Goal: Task Accomplishment & Management: Manage account settings

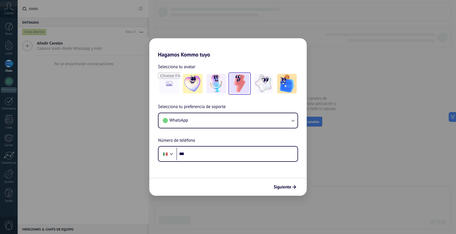
click at [243, 86] on img at bounding box center [240, 84] width 20 height 20
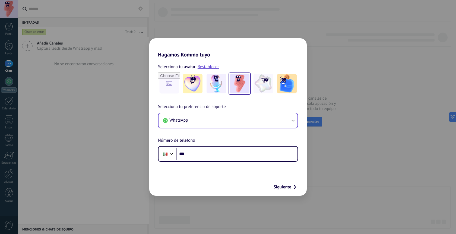
click at [210, 123] on button "WhatsApp" at bounding box center [227, 120] width 139 height 15
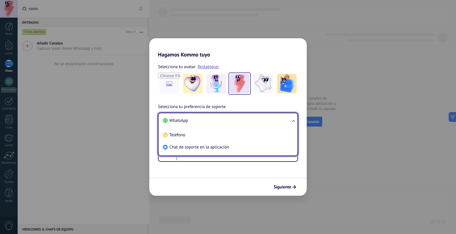
click at [197, 120] on li "WhatsApp" at bounding box center [227, 121] width 132 height 12
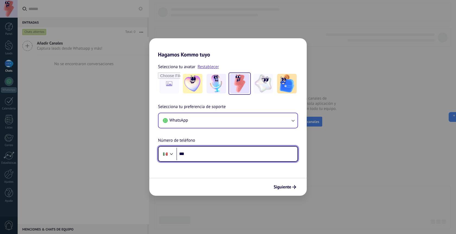
click at [201, 154] on input "***" at bounding box center [236, 154] width 121 height 12
click at [198, 153] on input "**********" at bounding box center [236, 154] width 121 height 12
click at [215, 153] on input "**********" at bounding box center [236, 154] width 121 height 12
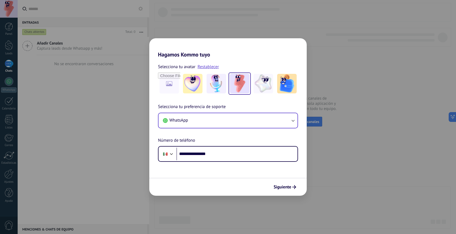
click at [230, 118] on button "WhatsApp" at bounding box center [227, 120] width 139 height 15
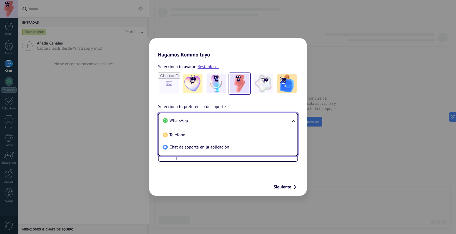
click at [230, 118] on li "WhatsApp" at bounding box center [227, 121] width 132 height 12
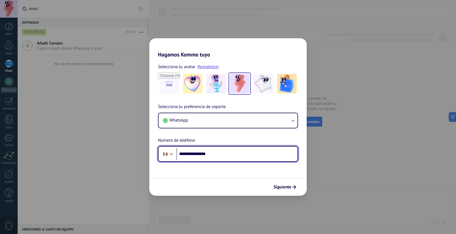
drag, startPoint x: 193, startPoint y: 154, endPoint x: 238, endPoint y: 154, distance: 45.1
click at [238, 154] on input "**********" at bounding box center [236, 154] width 121 height 12
type input "**********"
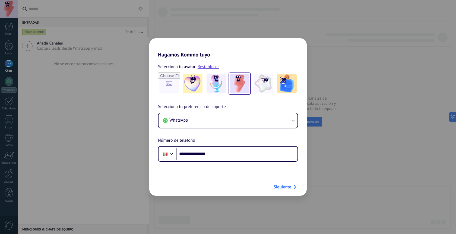
click at [288, 187] on span "Siguiente" at bounding box center [283, 187] width 18 height 4
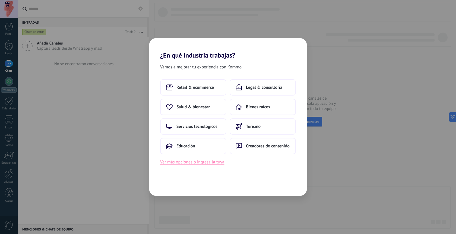
click at [207, 160] on button "Ver más opciones o ingresa la tuya" at bounding box center [192, 161] width 64 height 7
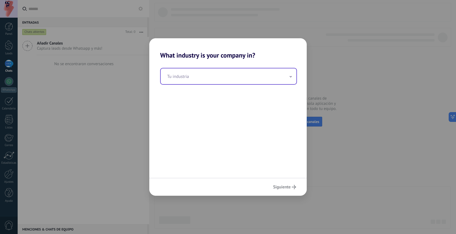
click at [187, 80] on input "text" at bounding box center [229, 76] width 136 height 16
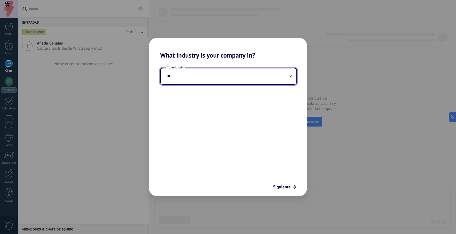
type input "*"
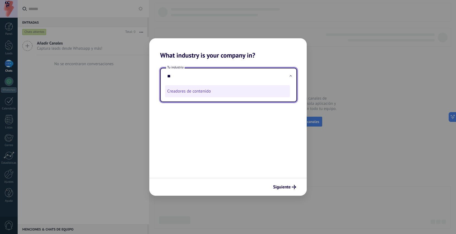
click at [187, 93] on li "Creadores de contenido" at bounding box center [227, 91] width 125 height 12
type input "**********"
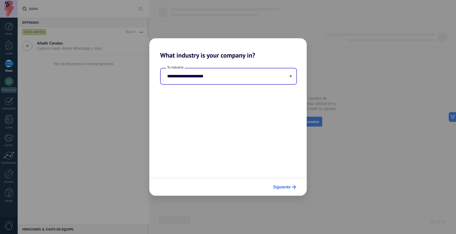
click at [286, 187] on span "Siguiente" at bounding box center [282, 187] width 18 height 4
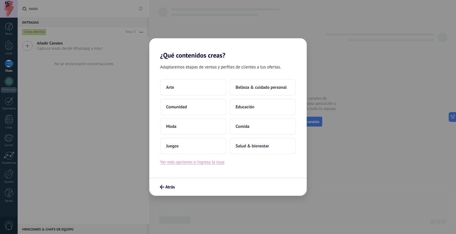
click at [203, 163] on button "Ver más opciones o ingresa la tuya" at bounding box center [192, 161] width 64 height 7
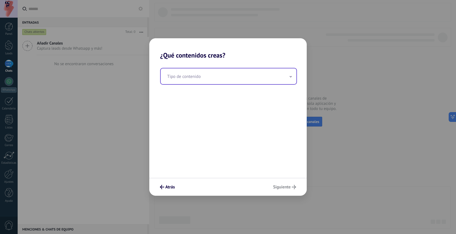
click at [198, 74] on input "text" at bounding box center [229, 76] width 136 height 16
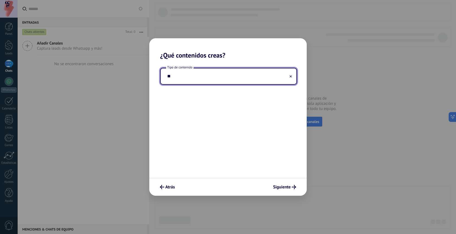
type input "*"
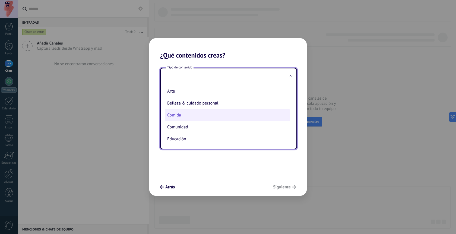
click at [194, 113] on li "Comida" at bounding box center [227, 115] width 125 height 12
type input "******"
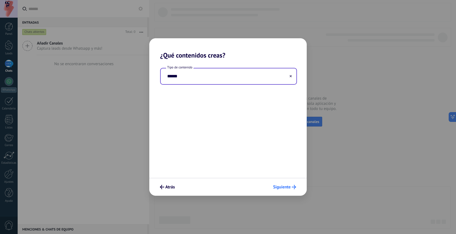
click at [287, 187] on span "Siguiente" at bounding box center [282, 187] width 18 height 4
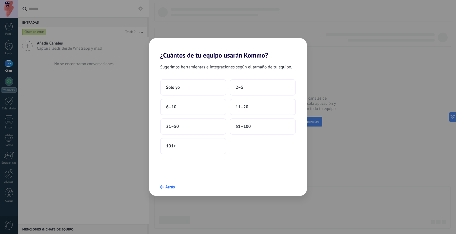
click at [169, 189] on span "Atrás" at bounding box center [169, 187] width 9 height 4
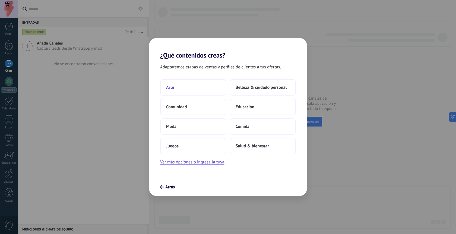
click at [172, 88] on span "Arte" at bounding box center [170, 87] width 8 height 5
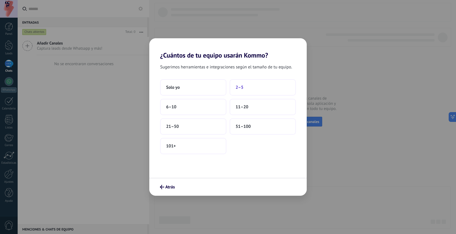
click at [244, 87] on button "2–5" at bounding box center [263, 87] width 66 height 16
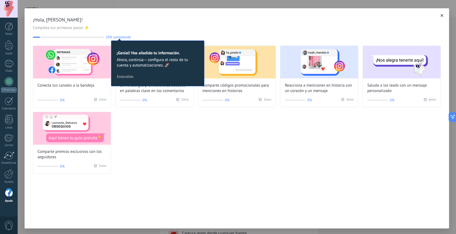
click at [214, 180] on div "¡Hola, Jair Cruz! Completa tus primeros pasos ⚡ 10% completado 10 ¡Genial! Has …" at bounding box center [237, 94] width 424 height 173
click at [170, 33] on div "¡Hola, Jair Cruz! Completa tus primeros pasos ⚡ 10% completado 10 ¡Genial! Has …" at bounding box center [237, 28] width 408 height 23
click at [144, 136] on div "Conecta tus canales a la bandeja 0% 2 min Envía códigos promocionales basados e…" at bounding box center [237, 110] width 408 height 128
click at [139, 86] on div "¡Genial! Has añadido tu información. Ahora, continúa— configura el resto de tu …" at bounding box center [157, 63] width 93 height 46
click at [131, 78] on span "Entendido" at bounding box center [125, 77] width 17 height 4
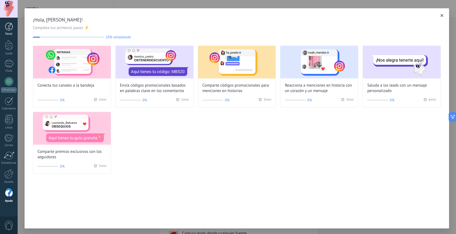
click at [10, 26] on div at bounding box center [9, 27] width 8 height 8
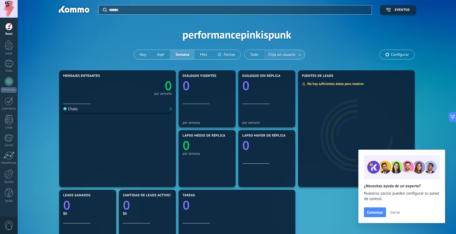
click at [275, 52] on span "Elija un usuario" at bounding box center [281, 54] width 29 height 7
click at [279, 57] on span "Elija un usuario" at bounding box center [281, 54] width 29 height 7
click at [395, 55] on span "Configurar" at bounding box center [400, 54] width 18 height 5
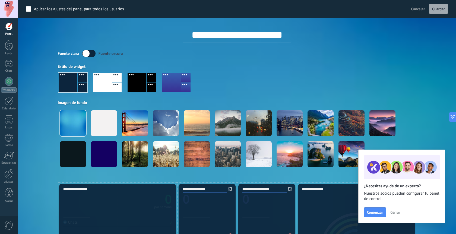
click at [106, 80] on div at bounding box center [102, 82] width 19 height 19
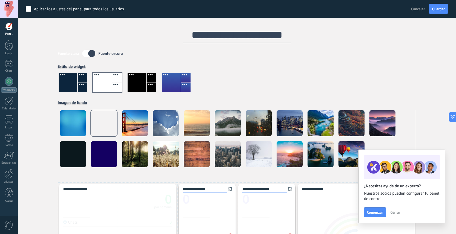
click at [47, 89] on div "Aplicar Eventos performancepinkispunk Hoy Ayer Semana Mes Todo Elija un usuario…" at bounding box center [237, 91] width 422 height 182
click at [48, 96] on div "Aplicar Eventos performancepinkispunk Hoy Ayer Semana Mes Todo Elija un usuario…" at bounding box center [237, 91] width 422 height 182
click at [87, 53] on label at bounding box center [88, 54] width 13 height 8
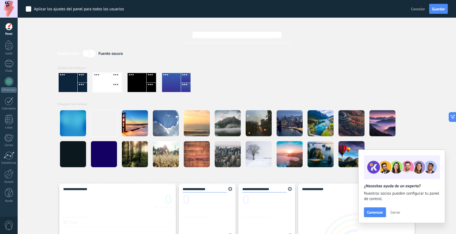
click at [87, 53] on label at bounding box center [88, 54] width 13 height 8
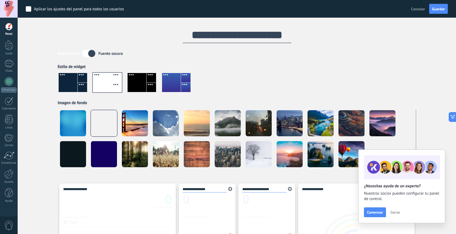
click at [87, 53] on label at bounding box center [88, 54] width 13 height 8
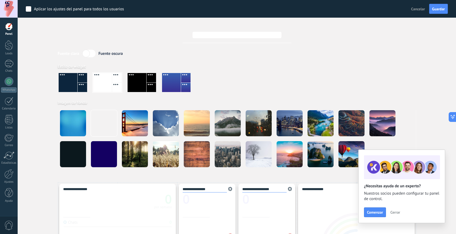
click at [87, 53] on label at bounding box center [88, 54] width 13 height 8
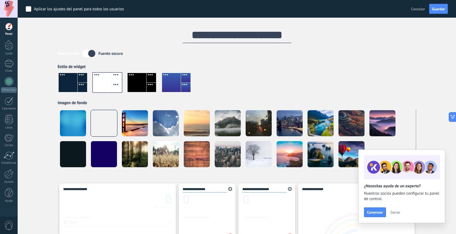
click at [45, 85] on div "Aplicar Eventos performancepinkispunk Hoy Ayer Semana Mes Todo Elija un usuario…" at bounding box center [237, 91] width 422 height 182
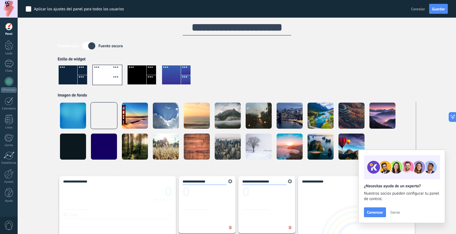
scroll to position [9, 0]
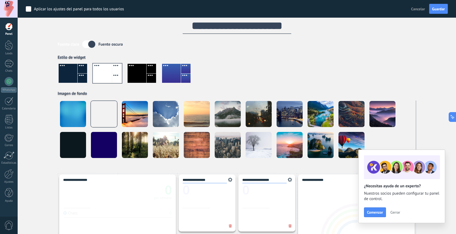
click at [71, 59] on div "Estilo de widget" at bounding box center [237, 57] width 358 height 5
click at [42, 100] on div "Aplicar Eventos performancepinkispunk Hoy Ayer Semana Mes Todo Elija un usuario…" at bounding box center [237, 82] width 422 height 182
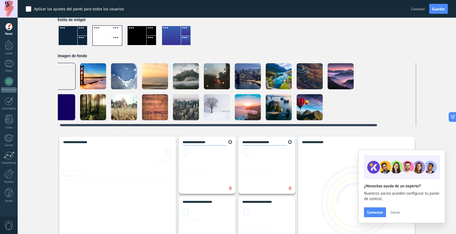
scroll to position [0, 0]
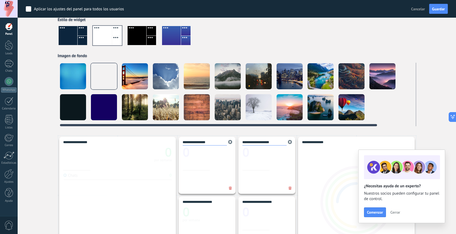
drag, startPoint x: 239, startPoint y: 125, endPoint x: 115, endPoint y: 129, distance: 124.1
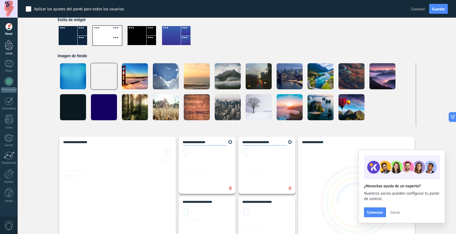
click at [8, 46] on div at bounding box center [9, 45] width 8 height 10
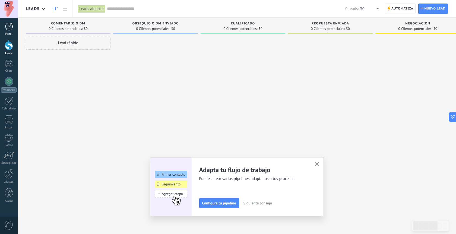
click at [11, 25] on div at bounding box center [9, 27] width 8 height 8
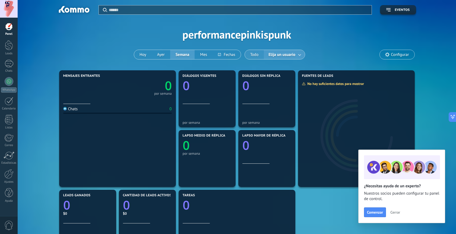
click at [258, 55] on button "Todo" at bounding box center [254, 54] width 19 height 9
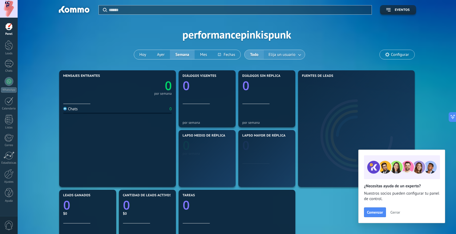
click at [274, 56] on span "Elija un usuario" at bounding box center [281, 54] width 29 height 7
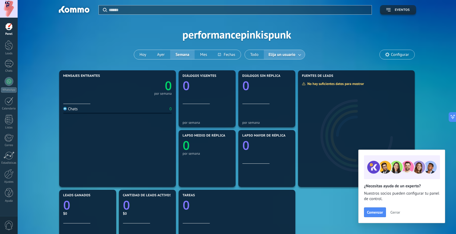
click at [397, 10] on span "Eventos" at bounding box center [402, 10] width 15 height 4
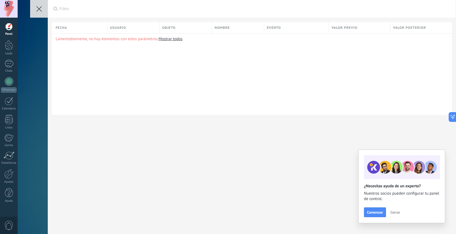
click at [37, 8] on icon at bounding box center [38, 8] width 5 height 5
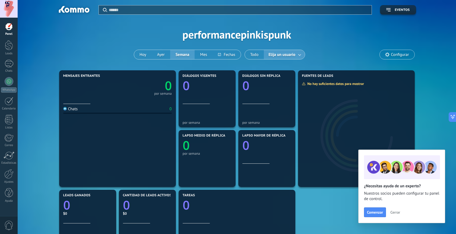
click at [395, 213] on span "Cerrar" at bounding box center [395, 212] width 10 height 4
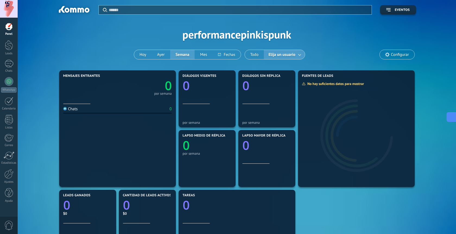
click at [455, 118] on icon at bounding box center [456, 117] width 4 height 4
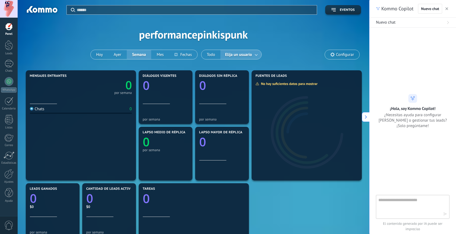
click at [446, 9] on use "button" at bounding box center [446, 8] width 3 height 3
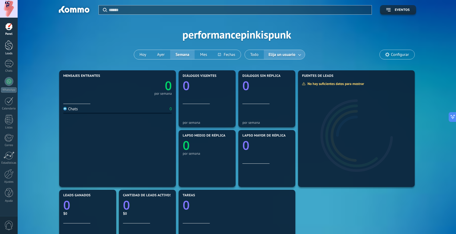
click at [12, 47] on div at bounding box center [9, 45] width 8 height 10
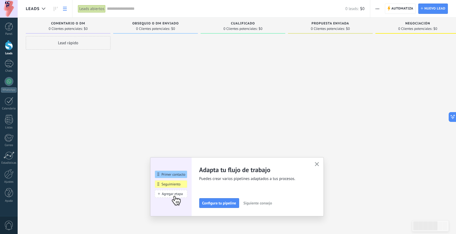
click at [64, 9] on use at bounding box center [65, 9] width 4 height 4
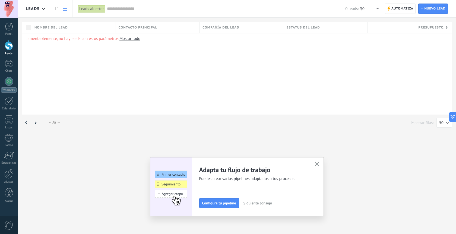
click at [77, 78] on div "Lamentablemente, no hay leads con estos parámetros. Mostar todo" at bounding box center [237, 73] width 430 height 81
click at [63, 11] on link at bounding box center [64, 9] width 9 height 11
click at [316, 164] on icon "button" at bounding box center [317, 164] width 4 height 4
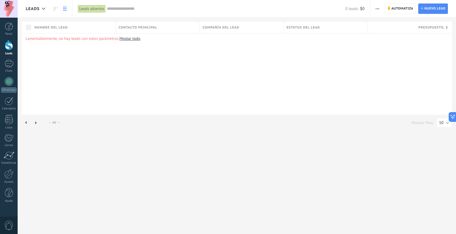
click at [366, 90] on div "Lamentablemente, no hay leads con estos parámetros. Mostar todo" at bounding box center [237, 73] width 430 height 81
click at [55, 9] on icon at bounding box center [56, 9] width 4 height 4
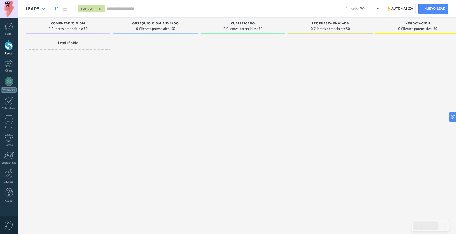
click at [43, 8] on icon at bounding box center [44, 9] width 4 height 2
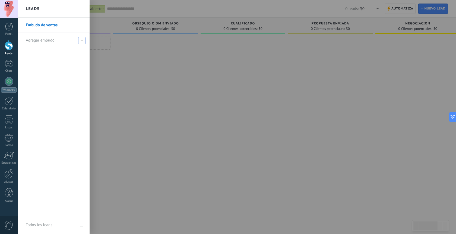
click at [79, 40] on span at bounding box center [81, 40] width 7 height 7
click at [62, 40] on input "text" at bounding box center [51, 40] width 51 height 9
type input "*****"
click at [97, 124] on div at bounding box center [246, 117] width 456 height 234
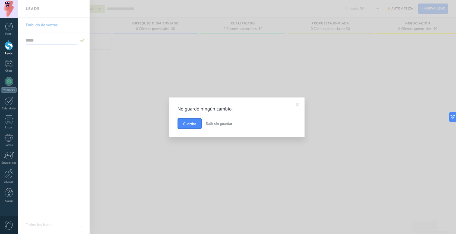
click at [191, 117] on div "No guardó ningún cambio. Guardar Salir sin guardar" at bounding box center [236, 117] width 119 height 23
click at [191, 126] on span "Guardar" at bounding box center [189, 124] width 13 height 4
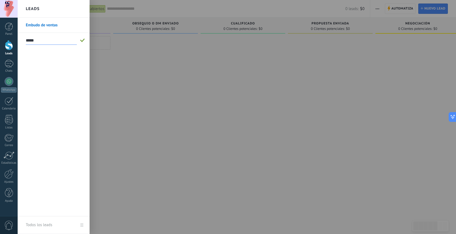
click at [147, 95] on div at bounding box center [246, 117] width 456 height 234
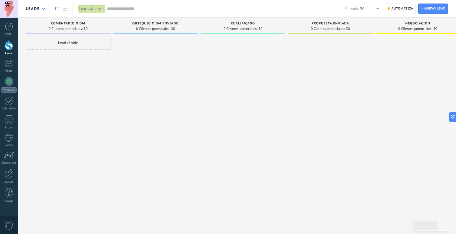
click at [43, 7] on div at bounding box center [43, 9] width 9 height 11
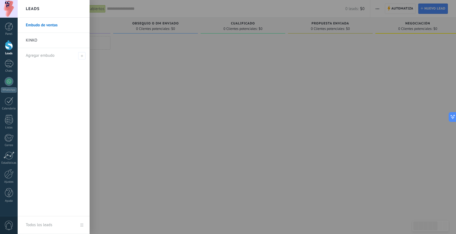
click at [42, 37] on link "KINKO" at bounding box center [55, 40] width 58 height 15
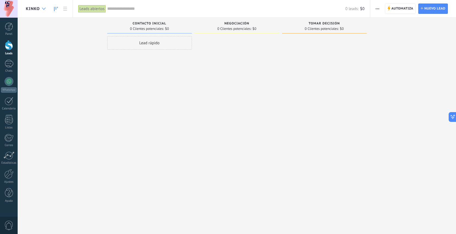
click at [46, 8] on div at bounding box center [43, 9] width 9 height 11
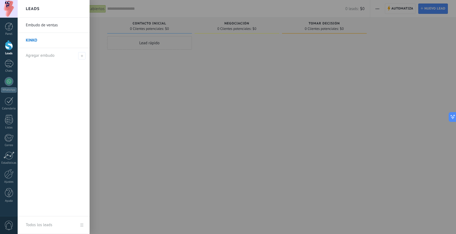
click at [125, 83] on div at bounding box center [246, 117] width 456 height 234
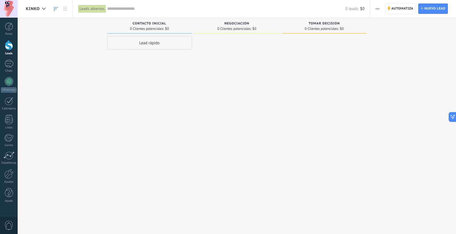
click at [378, 8] on span "button" at bounding box center [378, 9] width 4 height 10
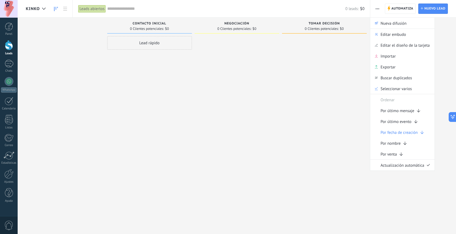
click at [376, 7] on span "button" at bounding box center [378, 9] width 4 height 10
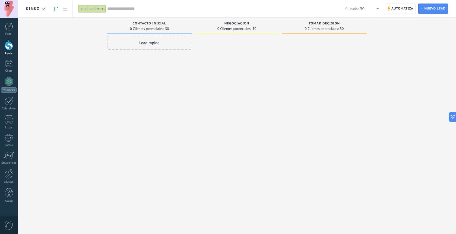
click at [67, 65] on div "Leads Entrantes Solicitudes: 0 0 0 0 0 0 0 0 0 Contacto inicial 0 Clientes pote…" at bounding box center [241, 109] width 430 height 182
click at [8, 194] on div at bounding box center [9, 192] width 8 height 9
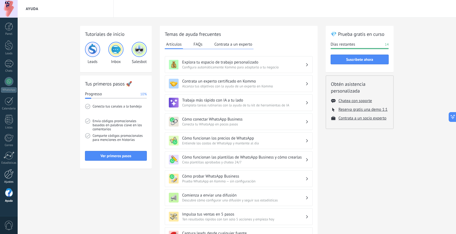
click at [9, 176] on div at bounding box center [8, 173] width 9 height 9
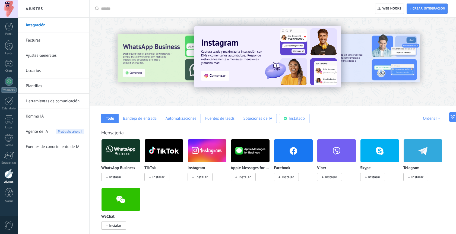
click at [117, 178] on span "Instalar" at bounding box center [115, 177] width 12 height 5
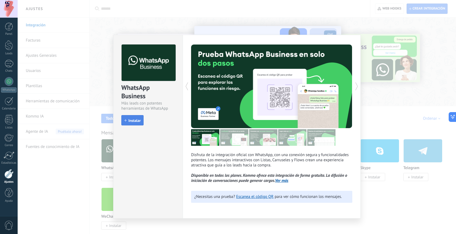
click at [135, 119] on span "Instalar" at bounding box center [134, 121] width 12 height 4
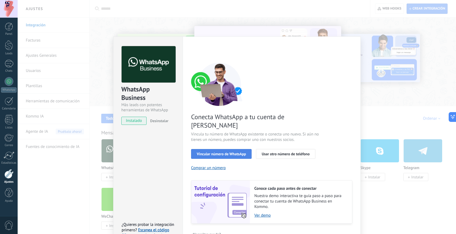
click at [209, 152] on span "Vincular número de WhatsApp" at bounding box center [221, 154] width 49 height 4
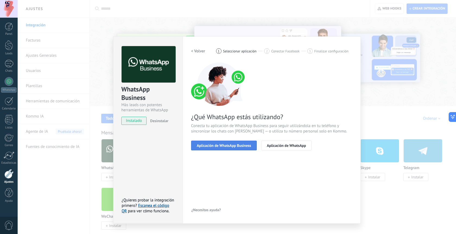
click at [223, 147] on span "Aplicación de WhatsApp Business" at bounding box center [224, 146] width 54 height 4
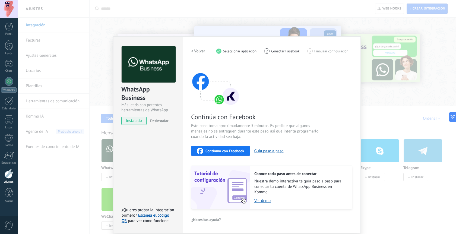
click at [224, 152] on span "Continuar con Facebook" at bounding box center [224, 151] width 39 height 4
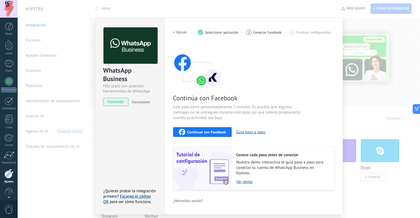
scroll to position [8, 0]
click at [217, 132] on span "Continuar con Facebook" at bounding box center [206, 132] width 39 height 4
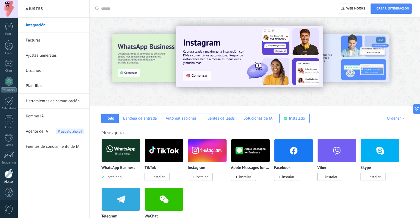
click at [116, 155] on img at bounding box center [121, 151] width 39 height 26
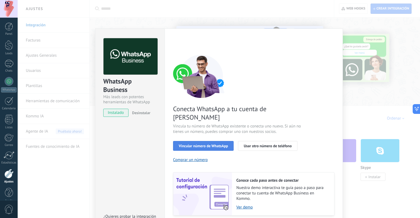
click at [207, 144] on span "Vincular número de WhatsApp" at bounding box center [203, 146] width 49 height 4
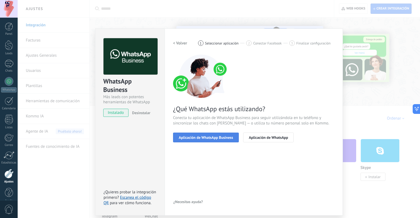
click at [211, 136] on span "Aplicación de WhatsApp Business" at bounding box center [206, 138] width 54 height 4
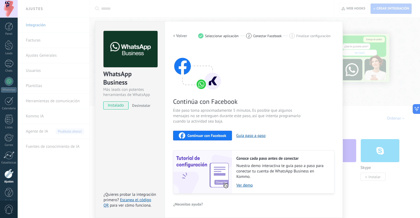
scroll to position [7, 0]
click at [207, 137] on span "Continuar con Facebook" at bounding box center [206, 136] width 39 height 4
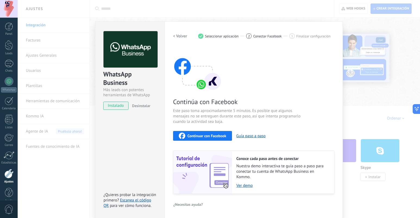
click at [211, 135] on span "Continuar con Facebook" at bounding box center [206, 136] width 39 height 4
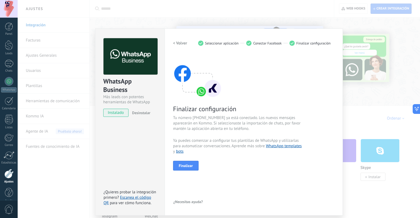
scroll to position [0, 0]
click at [185, 167] on span "Finalizar" at bounding box center [186, 166] width 14 height 4
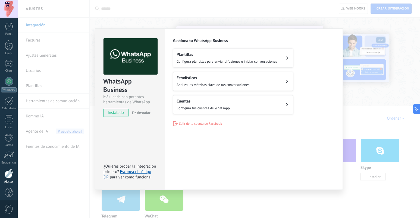
click at [237, 77] on h2 "Estadísticas" at bounding box center [212, 77] width 73 height 5
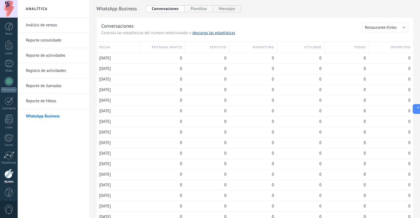
click at [200, 10] on button "Plantillas" at bounding box center [198, 8] width 28 height 7
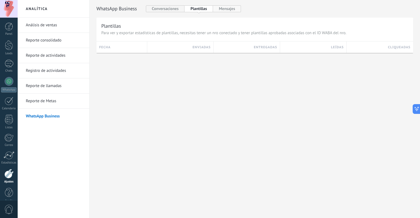
click at [227, 11] on button "Mensajes" at bounding box center [227, 8] width 28 height 7
click at [161, 8] on button "Conversaciones" at bounding box center [165, 8] width 39 height 7
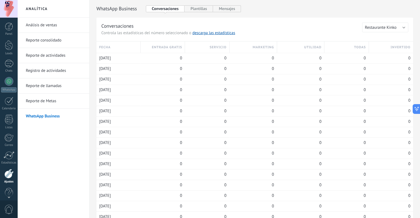
scroll to position [8, 0]
click at [8, 75] on div at bounding box center [9, 73] width 9 height 9
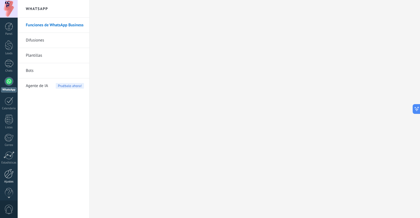
click at [9, 176] on div at bounding box center [8, 173] width 9 height 9
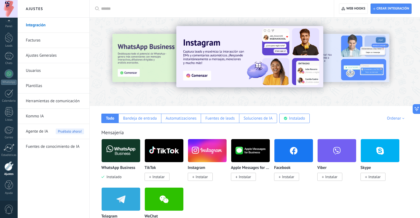
click at [125, 142] on img at bounding box center [121, 151] width 39 height 26
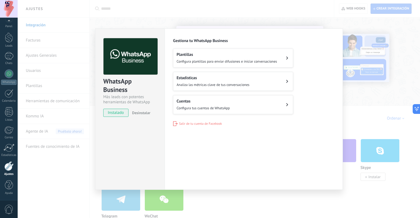
click at [232, 103] on button "Cuentas Configura tus cuentas de WhatsApp" at bounding box center [233, 104] width 120 height 19
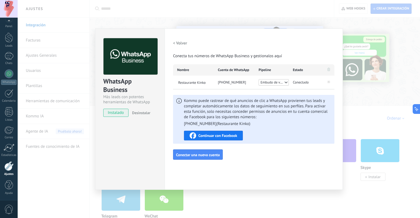
click at [286, 82] on icon at bounding box center [286, 82] width 4 height 4
click at [280, 88] on span "KINKO" at bounding box center [273, 88] width 30 height 6
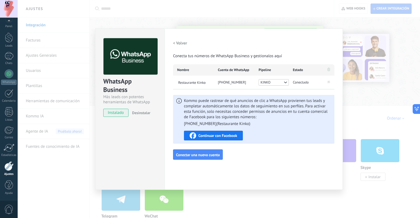
click at [281, 91] on div "< Volver Conecta tus números de WhatsApp Business y gestionalos aquí Nombre Cue…" at bounding box center [253, 99] width 161 height 122
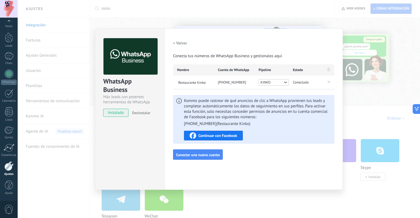
click at [208, 135] on span "Continuar con Facebook" at bounding box center [217, 136] width 39 height 4
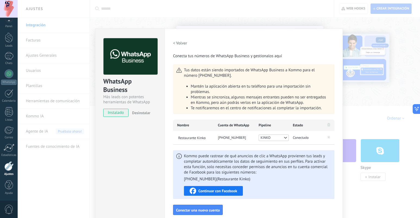
click at [210, 191] on span "Continuar con Facebook" at bounding box center [217, 191] width 39 height 4
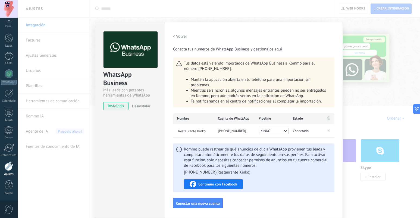
scroll to position [7, 0]
click at [268, 201] on div "< Volver Conecta tus números de WhatsApp Business y gestionalos aquí Tus datos …" at bounding box center [253, 119] width 161 height 177
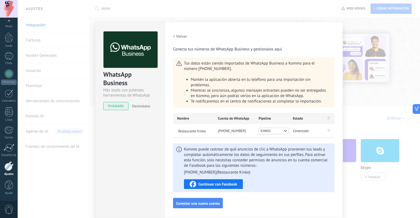
click at [209, 188] on button "Continuar con Facebook" at bounding box center [213, 184] width 59 height 10
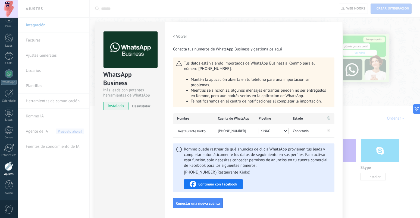
click at [268, 192] on div "Kommo puede rastrear de qué anuncios de clic a WhatsApp provienen tus leads y c…" at bounding box center [253, 168] width 161 height 49
click at [226, 26] on div "Configuraciones Autorizaciones Esta pestaña registra a los usuarios que han con…" at bounding box center [253, 120] width 178 height 196
click at [181, 36] on h2 "< Volver" at bounding box center [180, 36] width 14 height 5
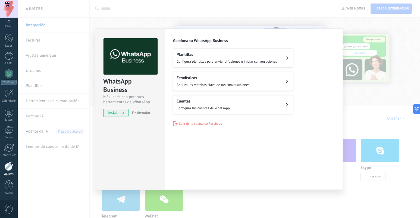
click at [208, 99] on div "Cuentas Configura tus cuentas de WhatsApp" at bounding box center [202, 105] width 53 height 12
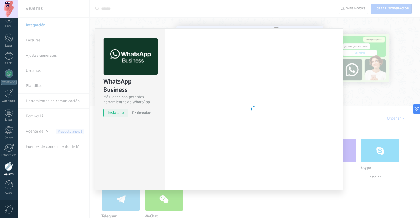
scroll to position [0, 0]
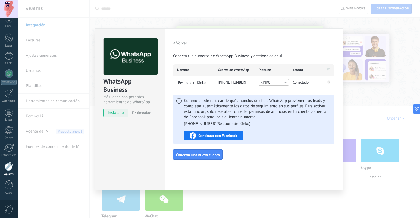
click at [69, 108] on div "WhatsApp Business Más leads con potentes herramientas de WhatsApp instalado Des…" at bounding box center [219, 109] width 402 height 218
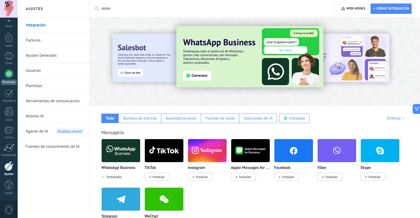
click at [11, 74] on div at bounding box center [9, 73] width 9 height 9
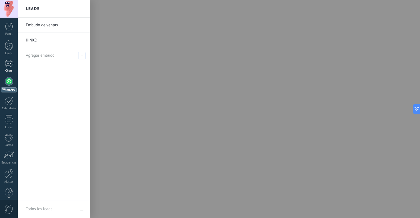
click at [9, 67] on div at bounding box center [9, 64] width 9 height 8
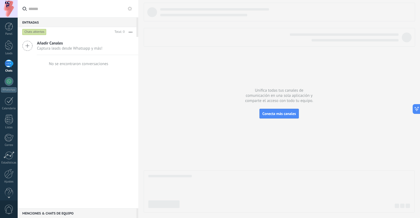
click at [37, 21] on div "Entradas 0" at bounding box center [77, 22] width 119 height 10
click at [12, 43] on div at bounding box center [9, 45] width 8 height 10
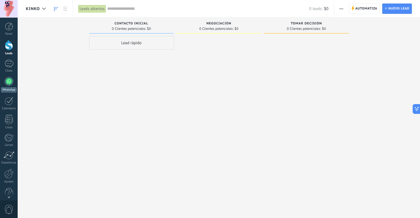
click at [9, 82] on div at bounding box center [9, 81] width 9 height 9
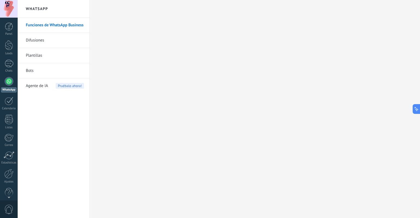
click at [63, 27] on link "Funciones de WhatsApp Business" at bounding box center [55, 25] width 58 height 15
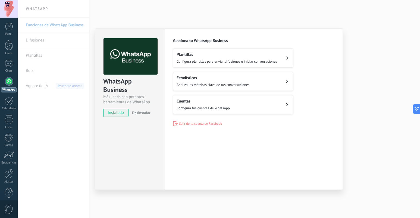
click at [199, 104] on div "Cuentas Configura tus cuentas de WhatsApp" at bounding box center [202, 105] width 53 height 12
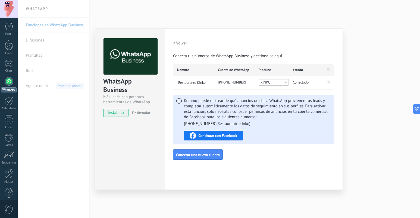
click at [221, 135] on span "Continuar con Facebook" at bounding box center [217, 136] width 39 height 4
click at [189, 115] on span "Kommo puede rastrear de qué anuncios de clic a WhatsApp provienen tus leads y c…" at bounding box center [257, 112] width 147 height 28
click at [230, 182] on div "Configuraciones Autorizaciones Esta pestaña registra a los usuarios que han con…" at bounding box center [253, 108] width 178 height 161
click at [80, 113] on div "WhatsApp Business Más leads con potentes herramientas de WhatsApp instalado Des…" at bounding box center [219, 109] width 402 height 218
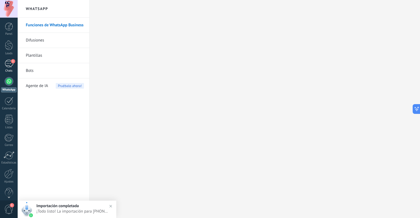
click at [8, 64] on div "1" at bounding box center [9, 64] width 9 height 8
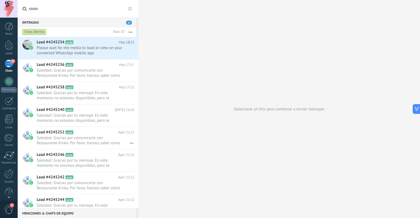
scroll to position [7, 0]
click at [13, 207] on span "1" at bounding box center [8, 209] width 9 height 9
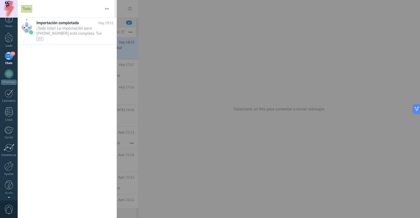
scroll to position [0, 0]
click at [73, 40] on div "•••" at bounding box center [69, 38] width 67 height 5
click at [11, 64] on div "27" at bounding box center [9, 64] width 9 height 8
click at [106, 8] on button "button" at bounding box center [107, 8] width 12 height 17
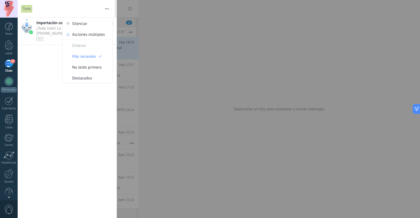
click at [123, 77] on div at bounding box center [210, 109] width 420 height 218
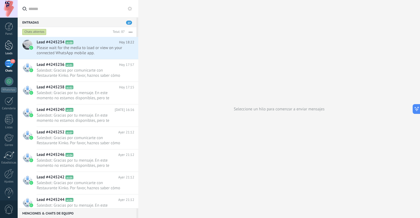
click at [9, 45] on div at bounding box center [9, 45] width 8 height 10
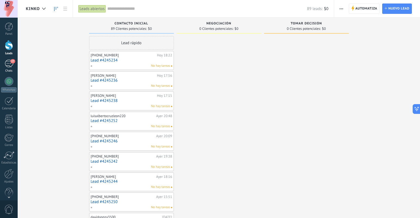
click at [11, 66] on div "27" at bounding box center [9, 64] width 9 height 8
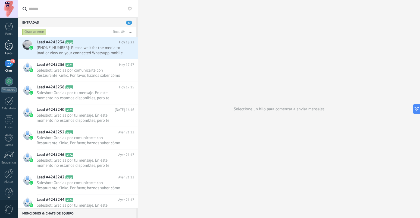
click at [9, 46] on div at bounding box center [9, 45] width 8 height 10
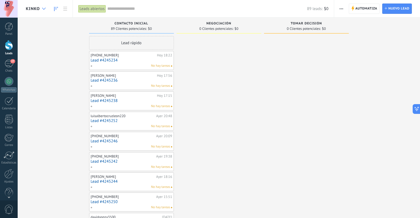
click at [41, 5] on div at bounding box center [43, 9] width 9 height 11
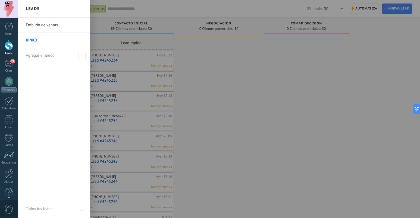
click at [46, 24] on link "Embudo de ventas" at bounding box center [55, 25] width 58 height 15
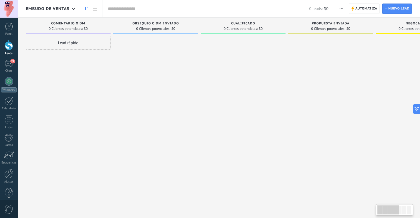
click at [43, 8] on span "Embudo de ventas" at bounding box center [48, 8] width 44 height 5
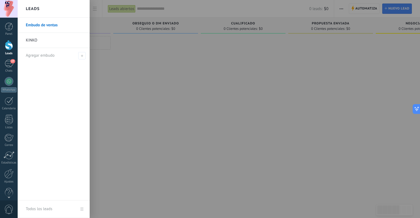
click at [43, 41] on link "KINKO" at bounding box center [55, 40] width 58 height 15
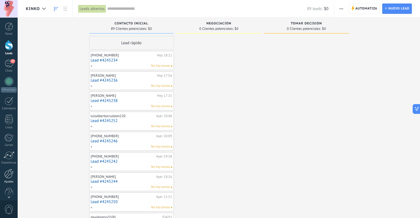
click at [7, 175] on div at bounding box center [8, 173] width 9 height 9
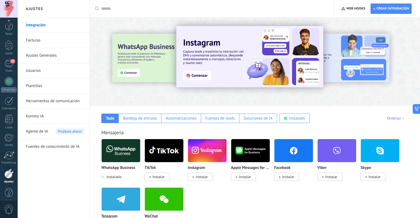
scroll to position [8, 0]
click at [44, 133] on span "Agente de IA" at bounding box center [37, 131] width 22 height 15
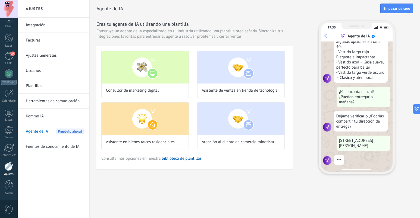
scroll to position [126, 0]
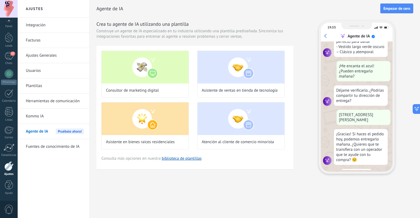
click at [53, 116] on link "Kommo IA" at bounding box center [55, 116] width 58 height 15
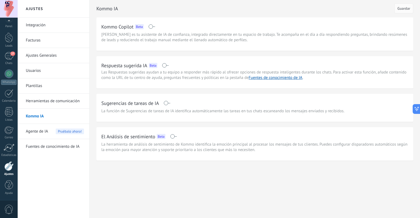
click at [45, 133] on span "Agente de IA" at bounding box center [37, 131] width 22 height 15
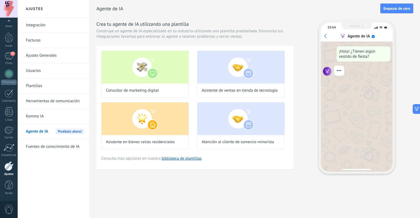
click at [45, 86] on link "Plantillas" at bounding box center [55, 85] width 58 height 15
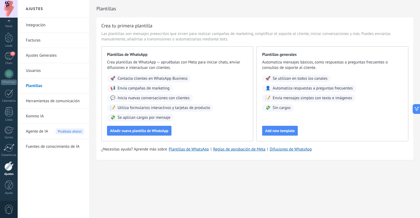
click at [39, 136] on span "Agente de IA" at bounding box center [37, 131] width 22 height 15
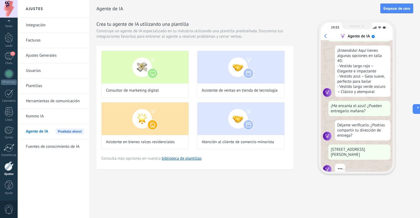
scroll to position [92, 0]
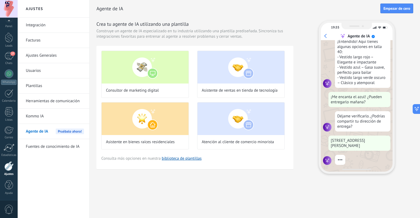
click at [10, 169] on div at bounding box center [8, 165] width 9 height 9
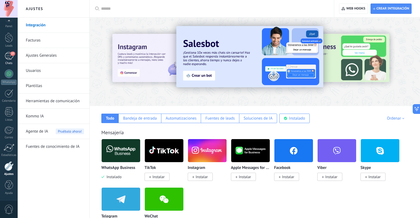
click at [11, 59] on div "27" at bounding box center [9, 56] width 9 height 8
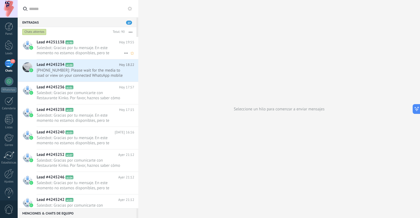
click at [50, 51] on span "Salesbot: Gracias por tu mensaje. En este momento no estamos disponibles, pero …" at bounding box center [80, 50] width 87 height 10
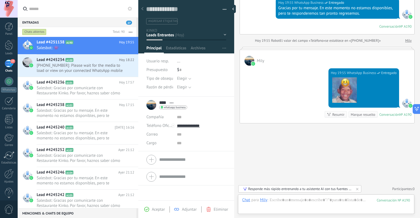
scroll to position [88, 0]
click at [78, 49] on span "Salesbot: 👾" at bounding box center [80, 47] width 87 height 5
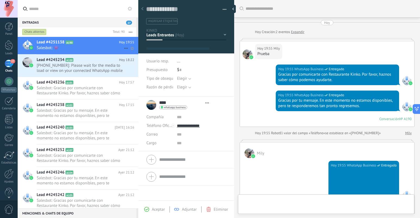
type textarea "**********"
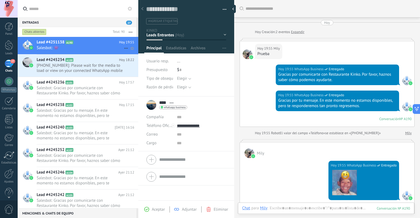
scroll to position [69, 0]
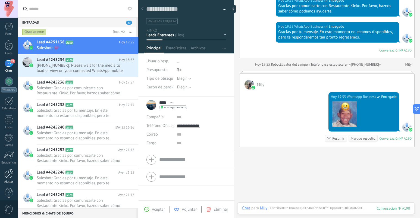
click at [7, 173] on div at bounding box center [8, 173] width 9 height 9
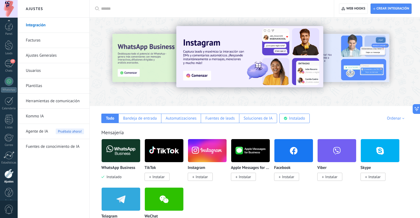
scroll to position [8, 0]
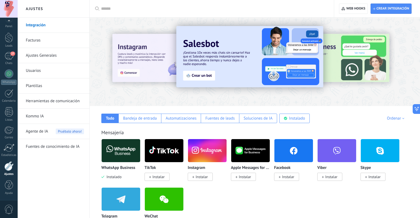
click at [43, 128] on span "Agente de IA" at bounding box center [37, 131] width 22 height 15
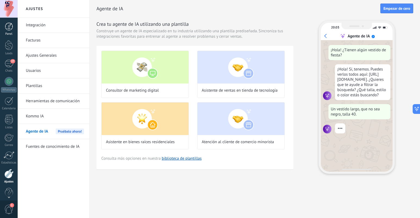
click at [9, 27] on div at bounding box center [9, 27] width 8 height 8
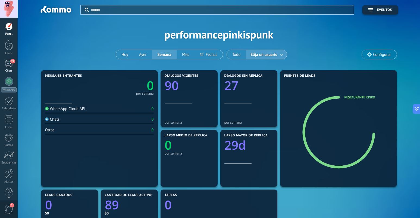
click at [8, 68] on link "27 Chats" at bounding box center [9, 66] width 18 height 13
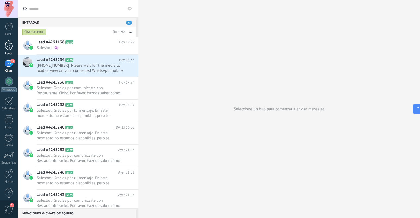
click at [6, 47] on div at bounding box center [9, 45] width 8 height 10
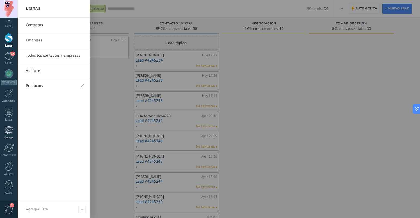
scroll to position [8, 0]
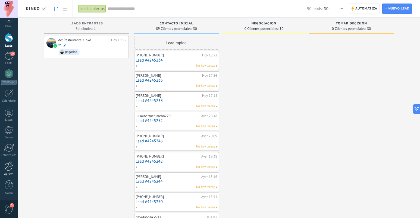
click at [9, 167] on div at bounding box center [8, 165] width 9 height 9
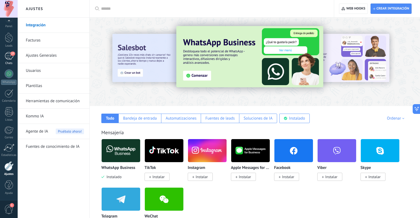
click at [5, 58] on div "27" at bounding box center [9, 56] width 9 height 8
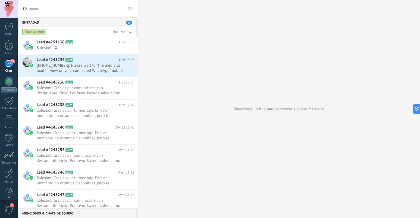
click at [222, 107] on div "Seleccione un hilo para comenzar a enviar mensajes" at bounding box center [278, 109] width 281 height 218
click at [131, 8] on icon at bounding box center [130, 9] width 4 height 4
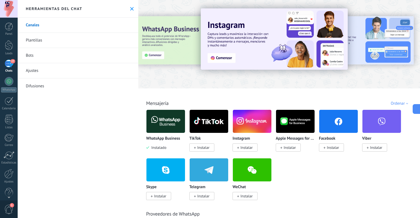
click at [77, 41] on link "Plantillas" at bounding box center [78, 40] width 121 height 15
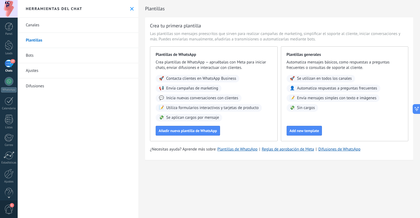
click at [74, 58] on link "Bots" at bounding box center [78, 55] width 121 height 15
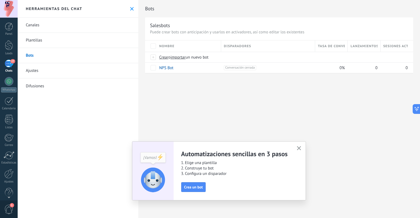
click at [70, 74] on link "Ajustes" at bounding box center [78, 70] width 121 height 15
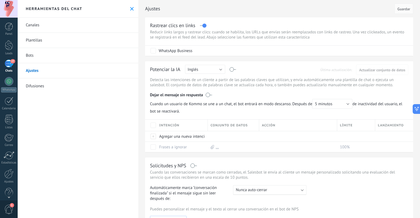
click at [68, 85] on link "Difusiones" at bounding box center [78, 85] width 121 height 15
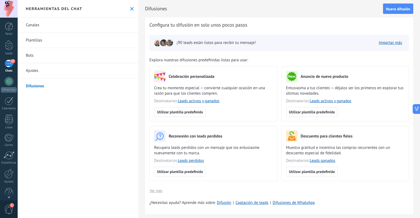
click at [67, 26] on link "Canales" at bounding box center [78, 25] width 121 height 15
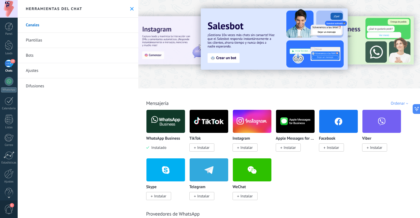
click at [9, 207] on span "1" at bounding box center [8, 209] width 9 height 9
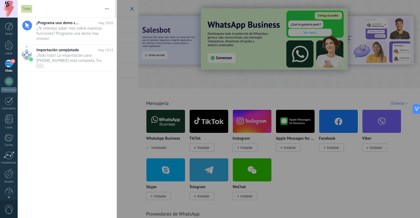
click at [9, 208] on span "0" at bounding box center [8, 209] width 9 height 9
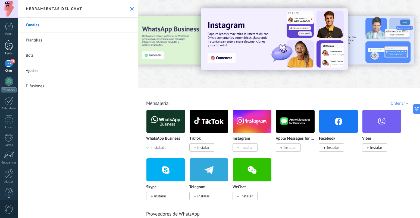
click at [7, 46] on div at bounding box center [9, 45] width 8 height 10
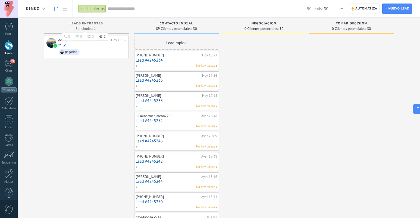
click at [92, 22] on span "Leads Entrantes" at bounding box center [85, 24] width 33 height 4
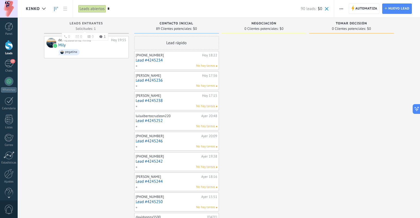
type input "*"
click at [106, 24] on div "Leads Entrantes" at bounding box center [86, 24] width 79 height 5
click at [110, 10] on input "*" at bounding box center [203, 9] width 193 height 6
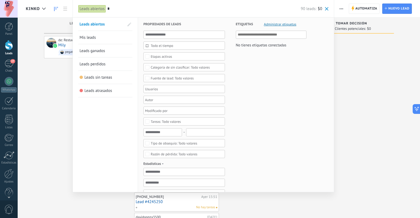
click at [110, 10] on input "*" at bounding box center [203, 9] width 193 height 6
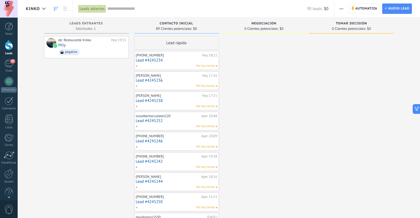
click at [100, 8] on div "Leads abiertos" at bounding box center [92, 9] width 28 height 8
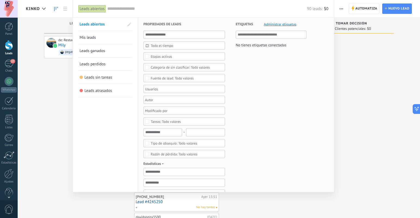
click at [127, 24] on span at bounding box center [129, 25] width 4 height 4
click at [98, 24] on span "Leads abiertos" at bounding box center [93, 24] width 25 height 5
click at [130, 23] on span at bounding box center [128, 25] width 5 height 4
click at [129, 23] on span at bounding box center [129, 25] width 4 height 4
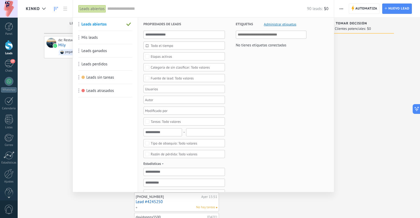
click at [103, 24] on span "Leads abiertos" at bounding box center [93, 24] width 25 height 5
click at [127, 25] on span at bounding box center [128, 25] width 5 height 4
click at [100, 22] on span "Leads abiertos" at bounding box center [92, 24] width 25 height 5
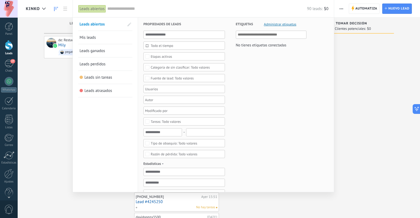
click at [129, 25] on span at bounding box center [129, 25] width 4 height 4
click at [167, 35] on input "text" at bounding box center [183, 35] width 81 height 8
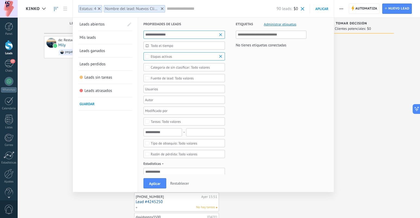
type input "**********"
click at [115, 153] on div "Leads abiertos Mis leads Leads ganados Leads perdidos Leads sin tareas Leads at…" at bounding box center [105, 189] width 65 height 343
click at [155, 185] on span "Aplicar" at bounding box center [154, 184] width 11 height 4
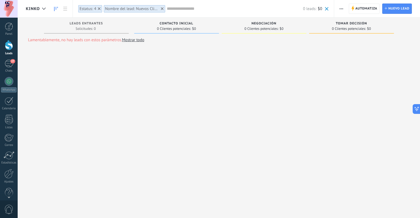
click at [161, 7] on div at bounding box center [162, 8] width 5 height 5
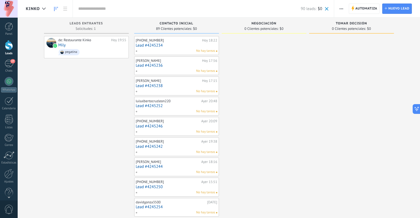
click at [97, 21] on div "Leads Entrantes Solicitudes: 1 0 0 0 1 0 0 0 1" at bounding box center [86, 26] width 85 height 16
click at [177, 24] on span "Contacto inicial" at bounding box center [177, 24] width 34 height 4
click at [114, 24] on div "Leads Entrantes" at bounding box center [86, 24] width 79 height 5
click at [157, 24] on div "Contacto inicial" at bounding box center [176, 24] width 79 height 5
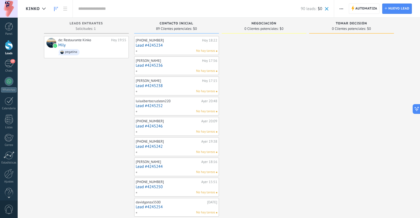
click at [188, 23] on span "Contacto inicial" at bounding box center [177, 24] width 34 height 4
click at [200, 28] on div "89 Clientes potenciales: $0" at bounding box center [176, 28] width 79 height 5
click at [189, 23] on span "Contacto inicial" at bounding box center [177, 24] width 34 height 4
click at [205, 28] on div "89 Clientes potenciales: $0" at bounding box center [176, 28] width 79 height 5
click at [344, 8] on button "button" at bounding box center [341, 9] width 8 height 10
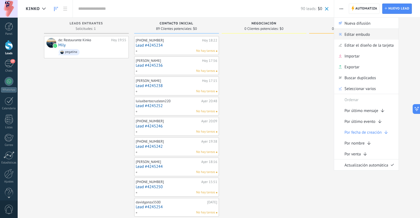
click at [348, 34] on span "Editar embudo" at bounding box center [357, 34] width 26 height 11
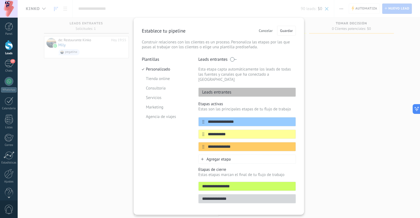
click at [222, 90] on p "Leads entrantes" at bounding box center [214, 92] width 33 height 5
click at [229, 90] on p "Leads entrantes" at bounding box center [214, 92] width 33 height 5
click at [231, 60] on span at bounding box center [233, 59] width 7 height 4
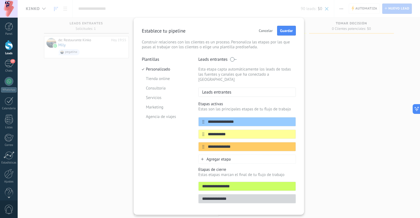
click at [221, 90] on p "Leads entrantes" at bounding box center [214, 92] width 33 height 5
click at [241, 88] on div "Leads entrantes" at bounding box center [246, 92] width 97 height 9
click at [239, 88] on div "Leads entrantes" at bounding box center [246, 92] width 97 height 9
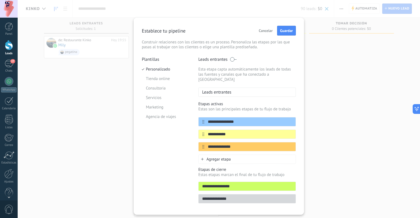
click at [238, 88] on div "Leads entrantes" at bounding box center [246, 92] width 97 height 9
click at [236, 58] on div "Leads entrantes" at bounding box center [246, 59] width 97 height 5
click at [234, 59] on span at bounding box center [233, 59] width 7 height 4
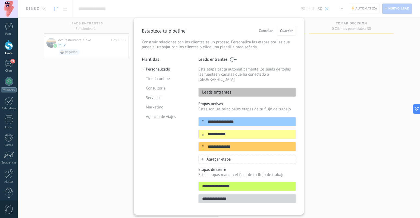
drag, startPoint x: 239, startPoint y: 18, endPoint x: 285, endPoint y: 23, distance: 46.9
click at [285, 23] on div "**********" at bounding box center [219, 116] width 170 height 197
click at [284, 120] on icon at bounding box center [285, 121] width 3 height 3
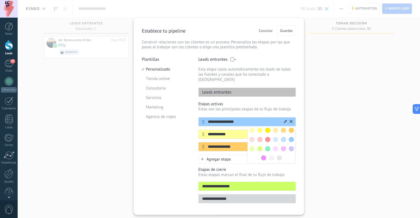
click at [275, 137] on span at bounding box center [275, 139] width 5 height 5
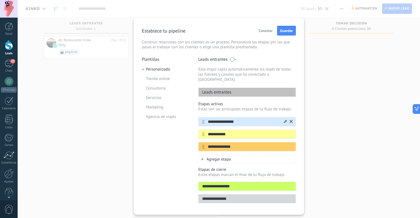
click at [241, 119] on input "**********" at bounding box center [243, 122] width 79 height 6
drag, startPoint x: 252, startPoint y: 116, endPoint x: 198, endPoint y: 116, distance: 54.0
click at [198, 117] on div "**********" at bounding box center [246, 121] width 97 height 9
click at [207, 119] on input "**********" at bounding box center [243, 122] width 79 height 6
paste input "**"
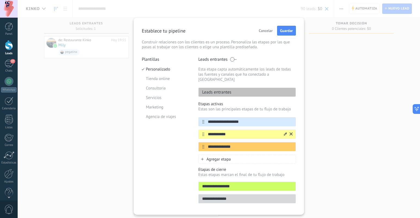
type input "**********"
click at [239, 132] on input "**********" at bounding box center [243, 135] width 79 height 6
click at [284, 132] on icon at bounding box center [285, 133] width 3 height 3
click at [283, 150] on span at bounding box center [283, 152] width 5 height 5
click at [222, 132] on input "**********" at bounding box center [243, 135] width 79 height 6
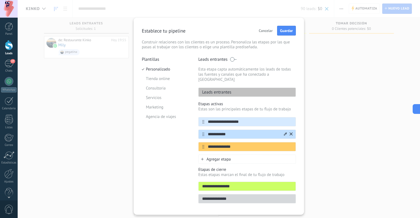
click at [222, 132] on input "**********" at bounding box center [243, 135] width 79 height 6
paste input "*******"
click at [207, 132] on input "**********" at bounding box center [243, 135] width 79 height 6
paste input "*"
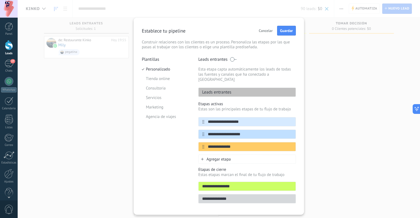
type input "**********"
click at [0, 0] on icon at bounding box center [0, 0] width 0 height 0
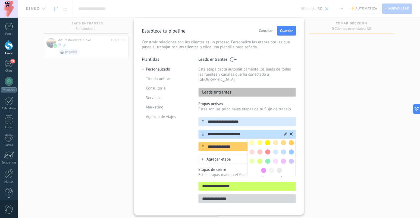
click at [259, 159] on span at bounding box center [259, 161] width 5 height 5
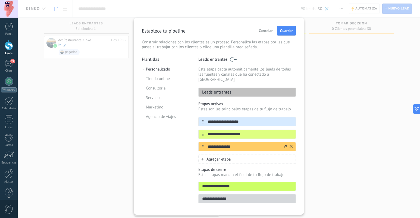
click at [253, 144] on input "**********" at bounding box center [243, 147] width 79 height 6
click at [228, 144] on input "**********" at bounding box center [243, 147] width 79 height 6
paste input "*****"
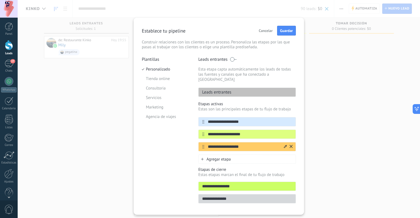
click at [207, 144] on input "**********" at bounding box center [243, 147] width 79 height 6
paste input "*"
type input "**********"
click at [285, 145] on icon at bounding box center [285, 146] width 3 height 3
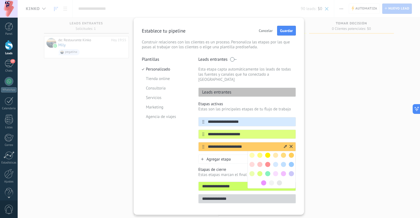
click at [267, 162] on span at bounding box center [267, 164] width 5 height 5
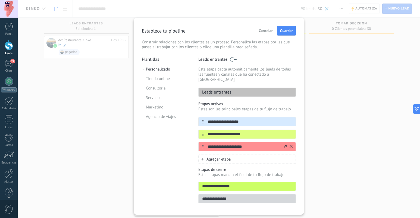
click at [275, 155] on div "Agregar etapa" at bounding box center [246, 159] width 97 height 9
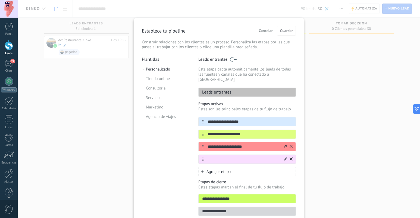
click at [290, 157] on icon at bounding box center [290, 158] width 3 height 3
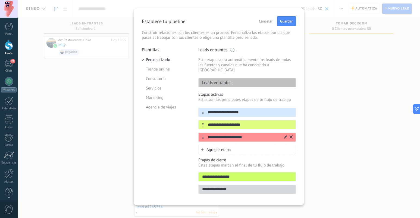
scroll to position [9, 0]
click at [243, 122] on input "**********" at bounding box center [243, 125] width 79 height 6
click at [248, 122] on input "**********" at bounding box center [243, 125] width 79 height 6
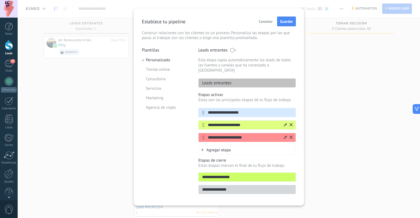
drag, startPoint x: 252, startPoint y: 120, endPoint x: 201, endPoint y: 120, distance: 51.0
click at [201, 121] on div "**********" at bounding box center [246, 125] width 97 height 9
click at [227, 175] on input "**********" at bounding box center [246, 178] width 97 height 6
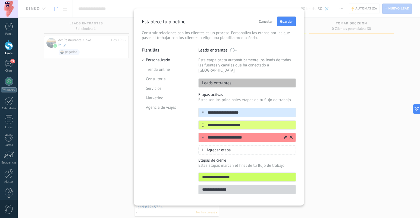
paste input "***"
type input "**********"
click at [242, 135] on input "**********" at bounding box center [243, 138] width 79 height 6
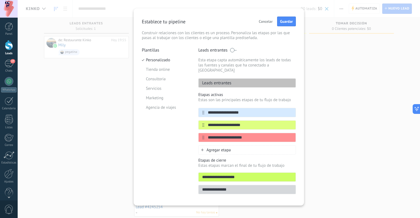
click at [223, 187] on input "**********" at bounding box center [246, 190] width 97 height 6
paste input "******"
type input "**********"
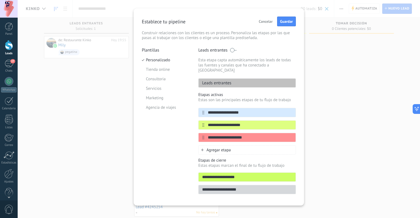
click at [251, 188] on div "**********" at bounding box center [246, 189] width 97 height 9
click at [264, 187] on input "**********" at bounding box center [246, 190] width 97 height 6
click at [268, 197] on div "**********" at bounding box center [219, 106] width 170 height 197
click at [269, 187] on input "**********" at bounding box center [246, 190] width 97 height 6
click at [274, 197] on div "**********" at bounding box center [219, 106] width 170 height 197
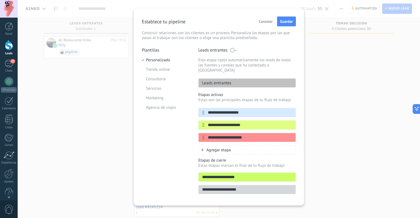
click at [264, 163] on p "Estas etapas marcan el final de tu flujo de trabajo" at bounding box center [246, 165] width 97 height 5
click at [267, 187] on input "**********" at bounding box center [246, 190] width 97 height 6
click at [261, 135] on input "**********" at bounding box center [243, 138] width 79 height 6
click at [0, 0] on icon at bounding box center [0, 0] width 0 height 0
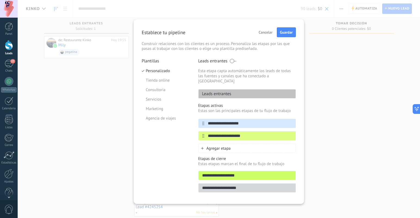
scroll to position [0, 0]
click at [0, 0] on icon at bounding box center [0, 0] width 0 height 0
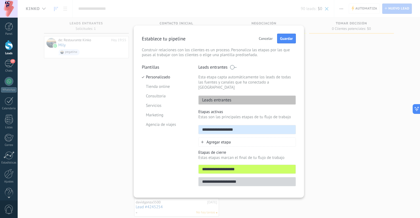
click at [279, 96] on div "Leads entrantes" at bounding box center [246, 100] width 97 height 9
click at [243, 96] on div "Leads entrantes" at bounding box center [246, 100] width 97 height 9
click at [242, 179] on input "**********" at bounding box center [246, 182] width 97 height 6
click at [275, 186] on div "**********" at bounding box center [219, 112] width 170 height 172
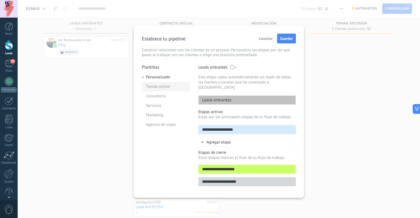
click at [158, 87] on li "Tienda online" at bounding box center [166, 86] width 48 height 9
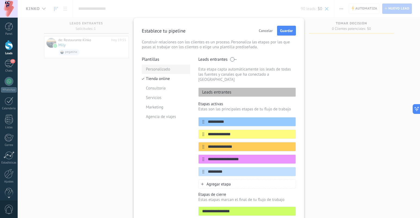
click at [159, 69] on li "Personalizado" at bounding box center [166, 69] width 48 height 9
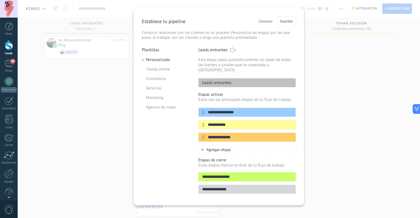
scroll to position [9, 0]
click at [237, 175] on input "**********" at bounding box center [246, 178] width 97 height 6
click at [245, 187] on input "**********" at bounding box center [246, 190] width 97 height 6
click at [284, 111] on icon at bounding box center [285, 112] width 3 height 3
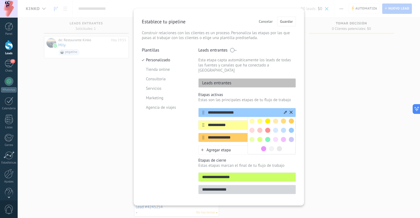
click at [275, 128] on span at bounding box center [275, 130] width 5 height 5
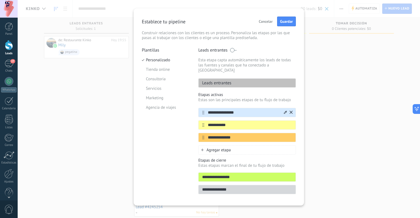
click at [226, 110] on input "**********" at bounding box center [243, 113] width 79 height 6
paste input "***"
type input "**********"
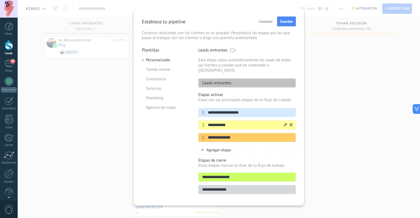
click at [289, 123] on icon at bounding box center [290, 124] width 3 height 3
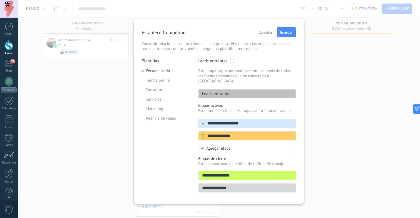
scroll to position [0, 0]
click at [291, 134] on icon at bounding box center [290, 135] width 3 height 3
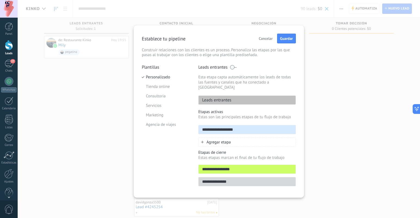
click at [237, 138] on div "Agregar etapa" at bounding box center [246, 142] width 97 height 9
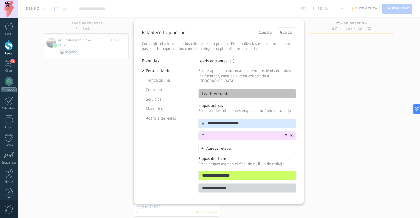
click at [284, 134] on icon at bounding box center [285, 135] width 3 height 3
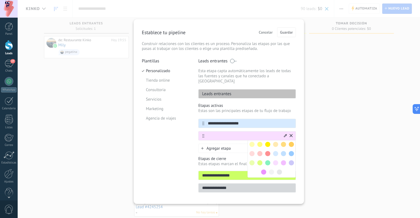
click at [261, 142] on span at bounding box center [259, 144] width 5 height 5
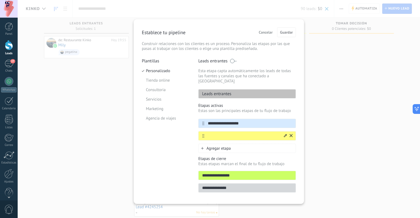
click at [245, 133] on input "text" at bounding box center [243, 136] width 79 height 6
click at [209, 133] on input "*******" at bounding box center [243, 136] width 79 height 6
paste input "**"
click at [247, 133] on input "*********" at bounding box center [243, 136] width 79 height 6
type input "*********"
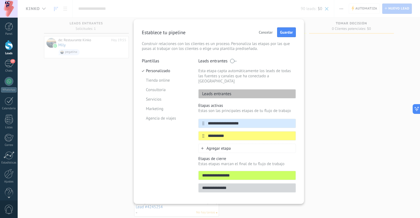
click at [0, 0] on icon at bounding box center [0, 0] width 0 height 0
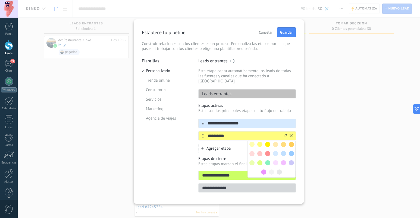
click at [275, 160] on span at bounding box center [275, 162] width 5 height 5
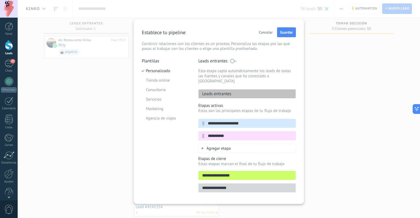
click at [216, 173] on input "**********" at bounding box center [246, 176] width 97 height 6
paste input "***"
type input "**********"
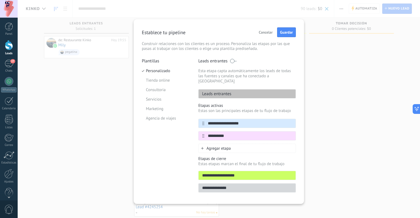
click at [220, 185] on input "**********" at bounding box center [246, 188] width 97 height 6
click at [221, 185] on input "**********" at bounding box center [246, 188] width 97 height 6
paste input "******"
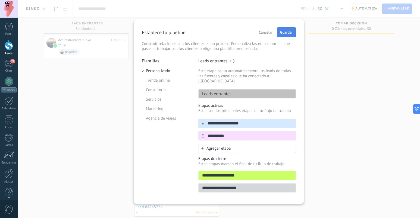
type input "**********"
click at [288, 32] on span "Guardar" at bounding box center [286, 32] width 13 height 4
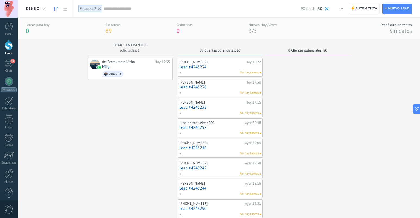
click at [99, 8] on icon at bounding box center [99, 8] width 3 height 3
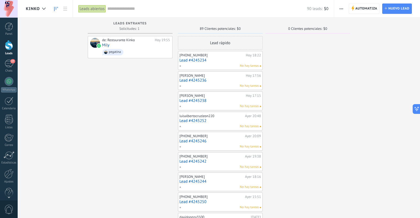
click at [237, 28] on span "$0" at bounding box center [239, 28] width 4 height 3
click at [221, 42] on div "Lead rápido" at bounding box center [220, 43] width 85 height 14
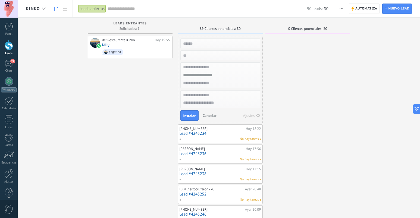
click at [210, 114] on span "Cancelar" at bounding box center [209, 115] width 14 height 5
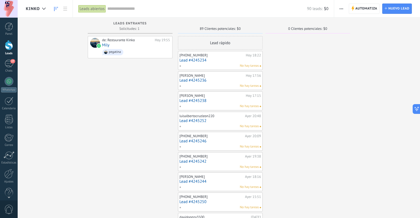
click at [225, 62] on link "Lead #4245234" at bounding box center [219, 60] width 81 height 5
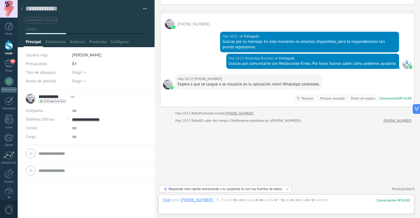
scroll to position [60, 0]
click at [51, 42] on span "Estadísticas" at bounding box center [55, 43] width 20 height 8
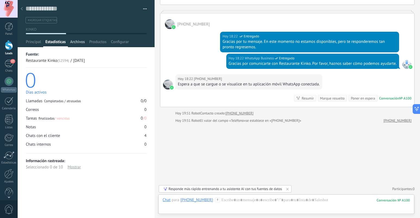
click at [76, 43] on span "Archivos" at bounding box center [77, 43] width 15 height 8
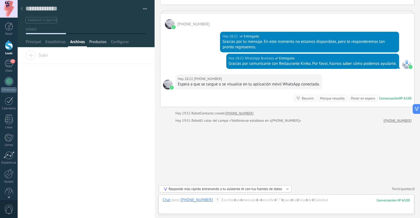
click at [94, 44] on span "Productos" at bounding box center [97, 43] width 17 height 8
click at [123, 43] on span "Configurar" at bounding box center [120, 43] width 18 height 8
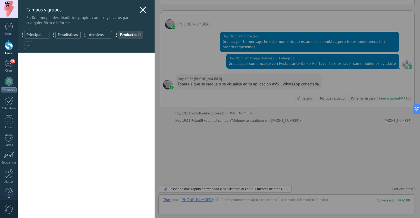
click at [31, 32] on div "... Principal" at bounding box center [36, 35] width 25 height 8
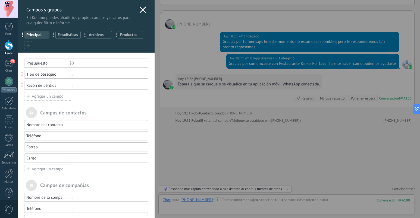
click at [141, 10] on use at bounding box center [142, 10] width 6 height 6
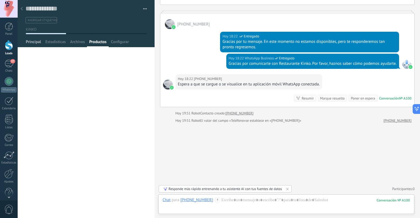
click at [30, 41] on span "Principal" at bounding box center [33, 43] width 15 height 8
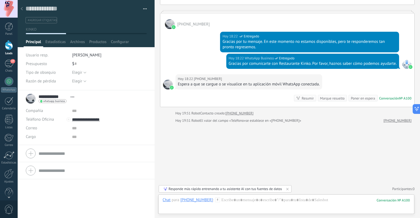
click at [0, 0] on div "✅ Reserva confirmada ❌ No concretó/Canceló" at bounding box center [0, 0] width 0 height 0
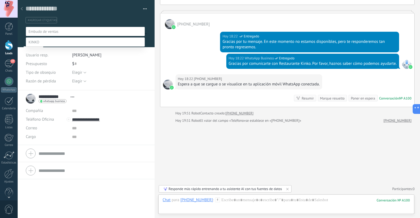
click at [142, 9] on div at bounding box center [219, 109] width 402 height 218
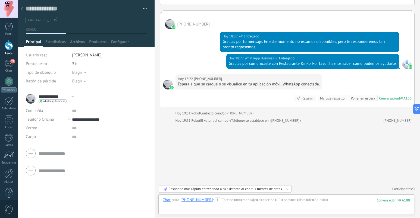
click at [21, 9] on use at bounding box center [22, 8] width 2 height 3
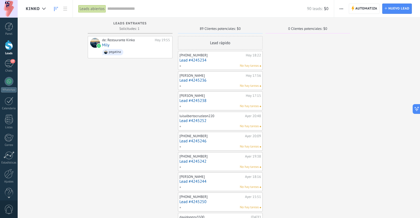
click at [220, 81] on link "Lead #4245236" at bounding box center [219, 80] width 81 height 5
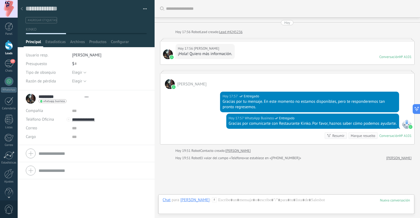
type textarea "**********"
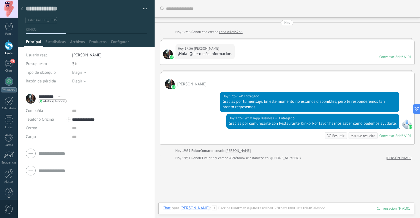
click at [205, 73] on div at bounding box center [287, 71] width 254 height 3
click at [233, 52] on div "[DATE] 17:56 [PERSON_NAME]! Quiero más información." at bounding box center [204, 51] width 59 height 15
click at [247, 56] on div "[DATE] 17:56 [PERSON_NAME]! Quiero más información. Conversación № A101 Convers…" at bounding box center [287, 52] width 254 height 23
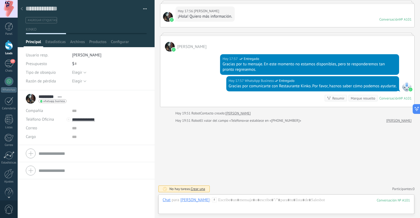
scroll to position [37, 0]
click at [21, 9] on icon at bounding box center [22, 8] width 2 height 3
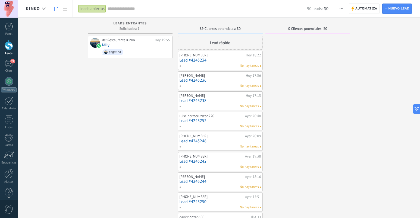
click at [339, 5] on span "button" at bounding box center [341, 9] width 4 height 10
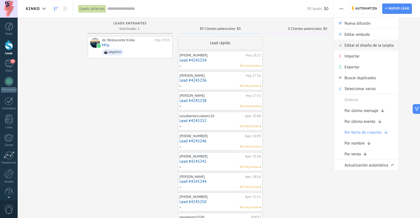
click at [351, 43] on span "Editar el diseño de la tarjeta" at bounding box center [368, 45] width 49 height 11
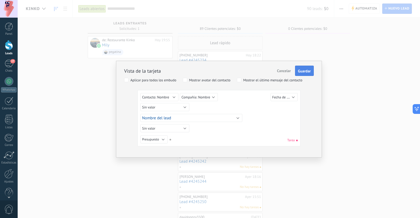
click at [305, 71] on span "Guardar" at bounding box center [304, 71] width 13 height 4
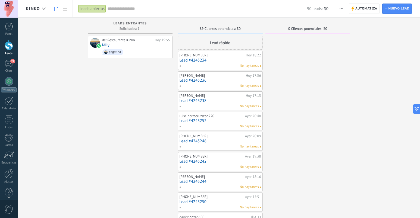
click at [342, 8] on icon "button" at bounding box center [341, 8] width 4 height 1
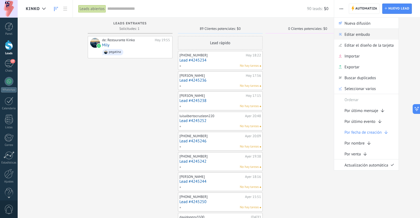
click at [363, 35] on span "Editar embudo" at bounding box center [357, 34] width 26 height 11
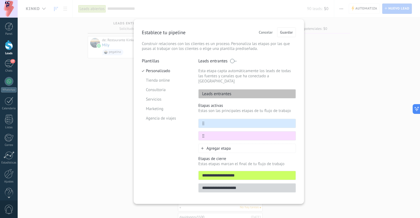
click at [323, 144] on div "**********" at bounding box center [219, 109] width 402 height 218
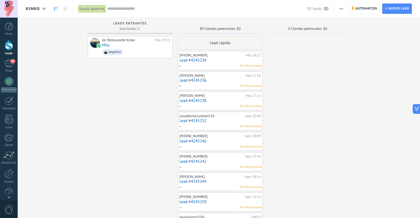
click at [341, 7] on span "button" at bounding box center [341, 9] width 4 height 10
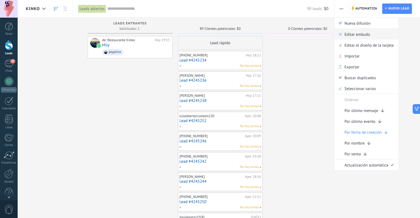
click at [347, 35] on span "Editar embudo" at bounding box center [357, 34] width 26 height 11
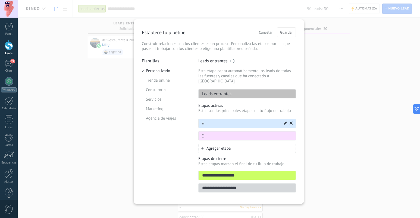
click at [220, 121] on input "text" at bounding box center [243, 124] width 79 height 6
paste input "**********"
type input "**********"
click at [226, 133] on input "text" at bounding box center [243, 136] width 79 height 6
type input "*******"
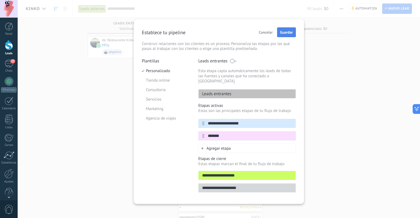
click at [288, 34] on span "Guardar" at bounding box center [286, 32] width 13 height 4
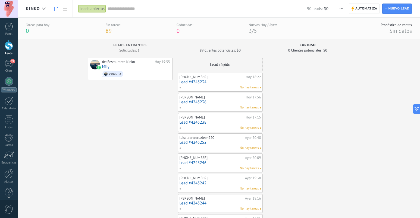
click at [339, 7] on span "button" at bounding box center [341, 9] width 4 height 10
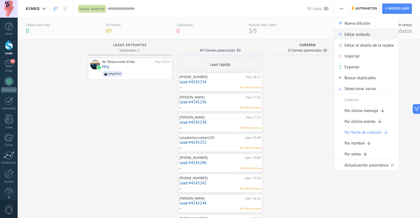
click at [353, 36] on span "Editar embudo" at bounding box center [357, 34] width 26 height 11
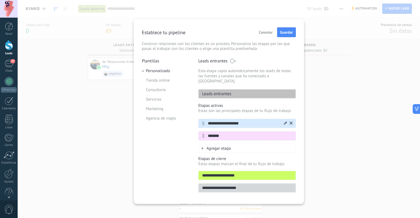
drag, startPoint x: 215, startPoint y: 118, endPoint x: 201, endPoint y: 118, distance: 13.8
click at [201, 119] on div "**********" at bounding box center [246, 123] width 97 height 9
type input "**********"
drag, startPoint x: 208, startPoint y: 170, endPoint x: 181, endPoint y: 170, distance: 27.7
click at [181, 170] on div "**********" at bounding box center [219, 127] width 154 height 138
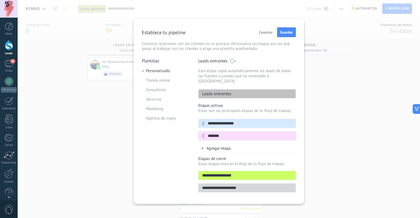
type input "**********"
drag, startPoint x: 208, startPoint y: 182, endPoint x: 189, endPoint y: 182, distance: 19.3
click at [189, 182] on div "**********" at bounding box center [219, 127] width 154 height 138
type input "**********"
click at [285, 31] on span "Guardar" at bounding box center [286, 32] width 13 height 4
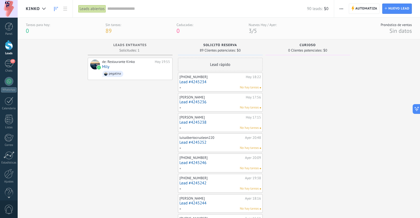
click at [347, 51] on div "Curioso 0 Clientes potenciales: $0" at bounding box center [307, 47] width 85 height 16
click at [341, 8] on span "button" at bounding box center [341, 9] width 4 height 10
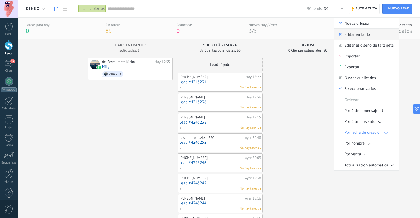
click at [352, 34] on span "Editar embudo" at bounding box center [357, 34] width 26 height 11
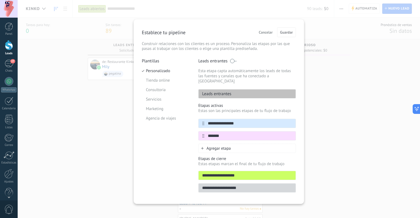
click at [265, 33] on span "Cancelar" at bounding box center [266, 32] width 14 height 4
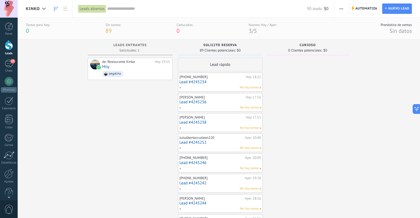
click at [226, 85] on div "[PHONE_NUMBER] [DATE] 18:22 Lead #4245234 No hay tareas" at bounding box center [219, 82] width 81 height 16
click at [220, 85] on div "No hay tareas" at bounding box center [219, 87] width 80 height 5
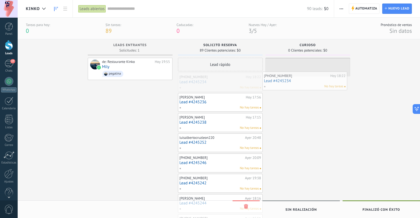
drag, startPoint x: 227, startPoint y: 84, endPoint x: 312, endPoint y: 82, distance: 84.4
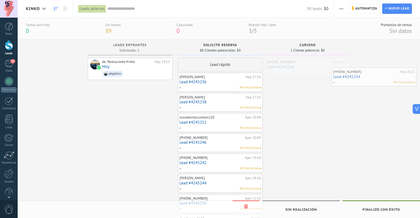
drag, startPoint x: 303, startPoint y: 63, endPoint x: 374, endPoint y: 73, distance: 71.5
drag, startPoint x: 313, startPoint y: 65, endPoint x: 242, endPoint y: 70, distance: 71.0
drag, startPoint x: 229, startPoint y: 80, endPoint x: 227, endPoint y: 82, distance: 2.9
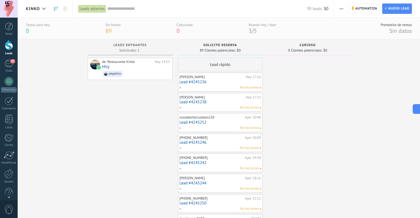
click at [341, 10] on span "button" at bounding box center [341, 9] width 4 height 10
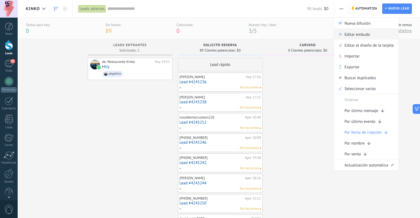
click at [348, 35] on span "Editar embudo" at bounding box center [357, 34] width 26 height 11
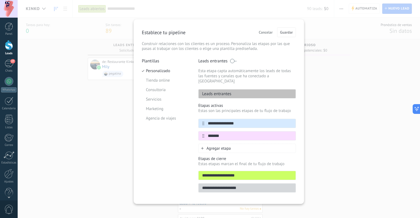
click at [273, 144] on div "Agregar etapa" at bounding box center [246, 148] width 97 height 9
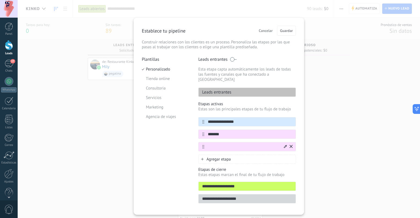
click at [284, 145] on icon at bounding box center [285, 146] width 3 height 3
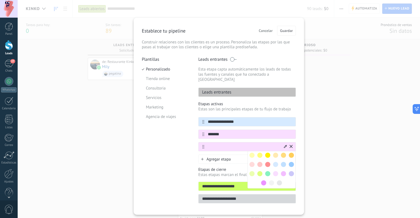
click at [258, 171] on span at bounding box center [259, 173] width 5 height 5
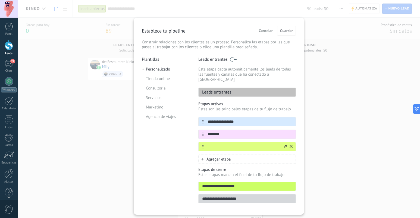
click at [259, 144] on input "text" at bounding box center [243, 147] width 79 height 6
type input "**********"
click at [256, 155] on div "Agregar etapa" at bounding box center [246, 159] width 97 height 9
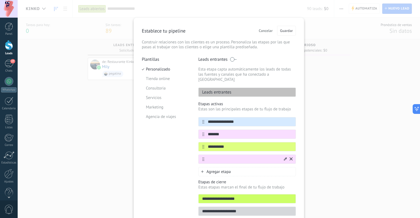
click at [284, 157] on icon at bounding box center [285, 158] width 3 height 3
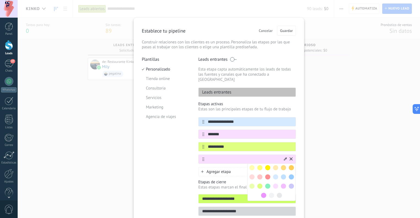
click at [268, 175] on span at bounding box center [267, 177] width 5 height 5
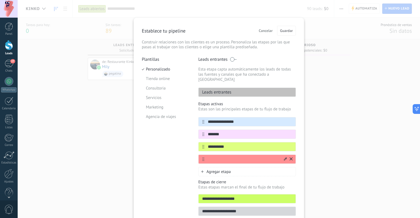
click at [247, 157] on input "text" at bounding box center [243, 160] width 79 height 6
type input "*********"
click at [285, 30] on span "Guardar" at bounding box center [286, 31] width 13 height 4
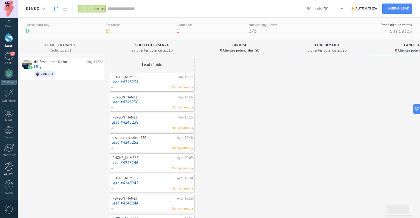
scroll to position [8, 0]
click at [11, 169] on div at bounding box center [8, 165] width 9 height 9
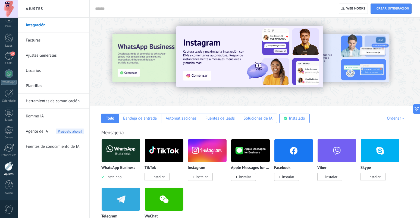
click at [36, 131] on span "Agente de IA" at bounding box center [37, 131] width 22 height 15
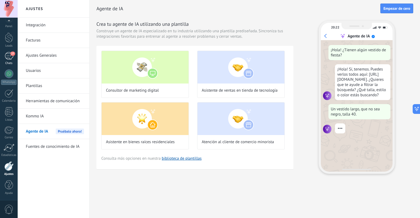
click at [9, 58] on div "27" at bounding box center [9, 56] width 9 height 8
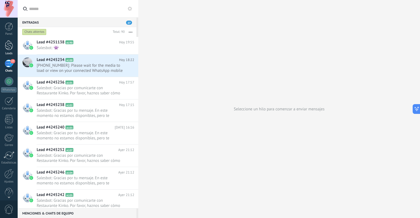
click at [7, 47] on div at bounding box center [9, 45] width 8 height 10
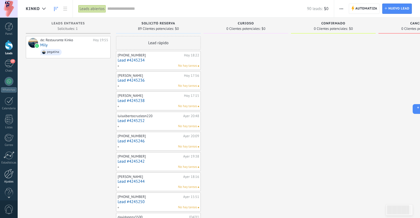
click at [8, 177] on div at bounding box center [8, 173] width 9 height 9
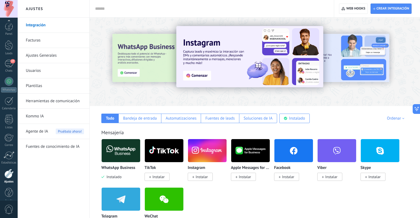
scroll to position [8, 0]
click at [46, 130] on span "Agente de IA" at bounding box center [37, 131] width 22 height 15
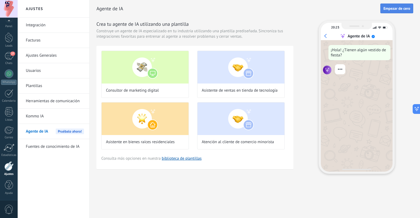
click at [392, 10] on span "Empezar de cero" at bounding box center [396, 9] width 27 height 4
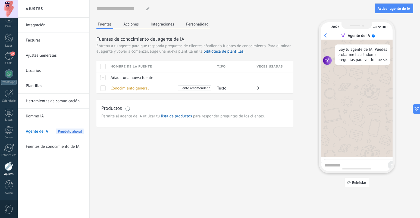
click at [129, 24] on button "Acciones" at bounding box center [131, 24] width 18 height 8
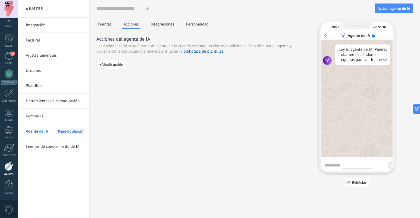
click at [108, 24] on button "Fuentes" at bounding box center [104, 24] width 17 height 8
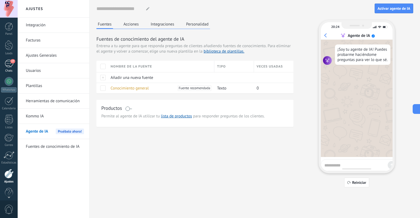
click at [10, 62] on div "27" at bounding box center [9, 64] width 9 height 8
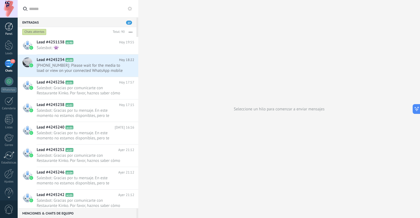
click at [10, 27] on div at bounding box center [9, 27] width 8 height 8
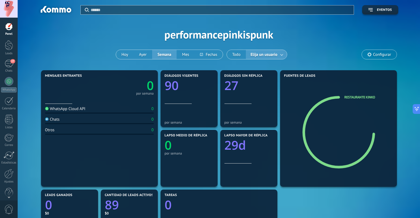
click at [372, 50] on span "Configurar" at bounding box center [379, 54] width 34 height 9
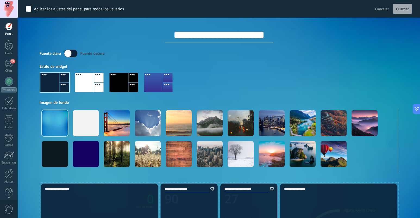
click at [26, 73] on div "Aplicar Eventos performancepinkispunk Hoy Ayer Semana Mes Todo Elija un usuario…" at bounding box center [219, 91] width 386 height 182
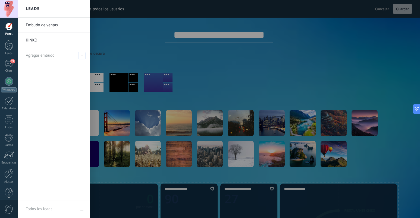
click at [12, 31] on link "Panel" at bounding box center [9, 29] width 18 height 13
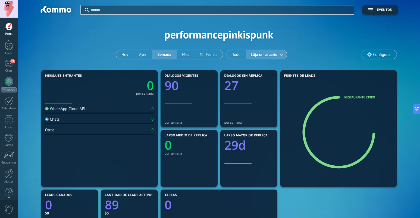
click at [267, 53] on span "Elija un usuario" at bounding box center [263, 54] width 29 height 7
click at [238, 53] on button "Todo" at bounding box center [236, 54] width 19 height 9
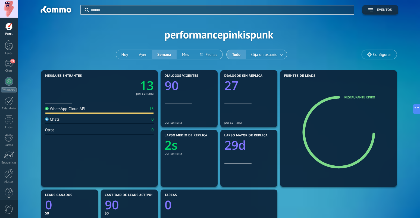
click at [373, 10] on span "Eventos" at bounding box center [379, 10] width 23 height 4
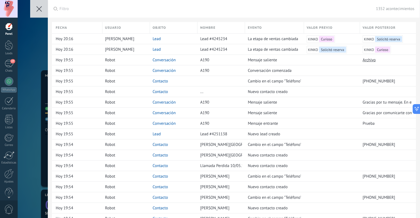
click at [41, 8] on icon at bounding box center [38, 8] width 5 height 5
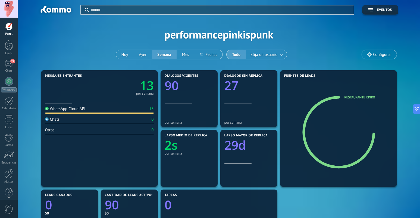
click at [306, 9] on input "text" at bounding box center [221, 10] width 260 height 6
type input "*****"
click at [130, 27] on div "Aplicar ***** Eventos performancepinkispunk Hoy Ayer Semana Mes Todo Elija un u…" at bounding box center [219, 34] width 386 height 69
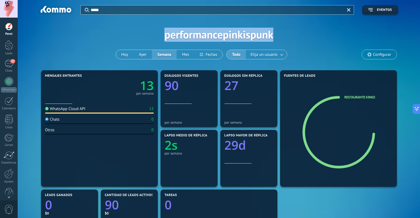
click at [130, 28] on div "Aplicar ***** Eventos performancepinkispunk Hoy Ayer Semana Mes Todo Elija un u…" at bounding box center [219, 34] width 386 height 69
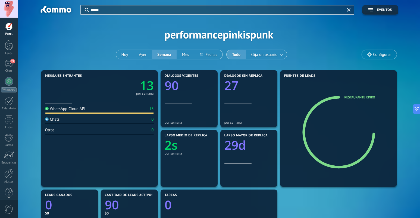
click at [111, 9] on input "*****" at bounding box center [217, 10] width 253 height 6
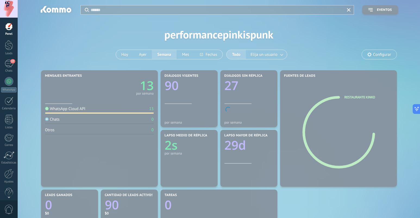
click at [77, 54] on body ".abccls-1,.abccls-2{fill-rule:evenodd}.abccls-2{fill:#fff} .abfcls-1{fill:none}…" at bounding box center [210, 109] width 420 height 218
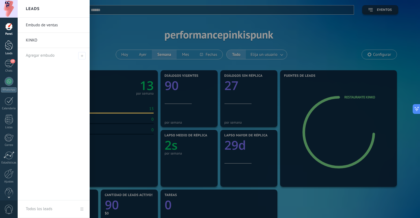
click at [9, 47] on div at bounding box center [9, 45] width 8 height 10
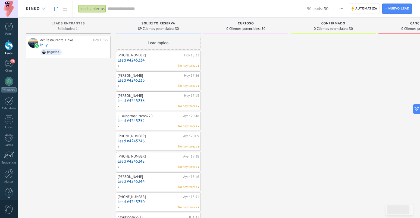
click at [43, 9] on icon at bounding box center [44, 9] width 4 height 2
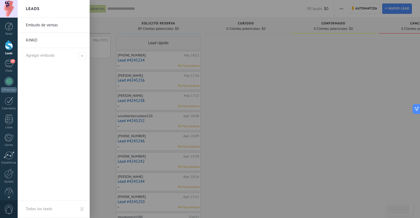
click at [43, 27] on link "Embudo de ventas" at bounding box center [55, 25] width 58 height 15
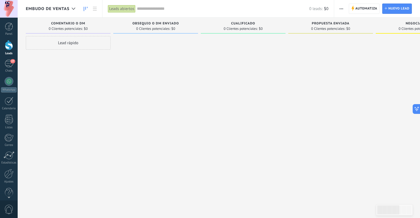
click at [48, 9] on span "Embudo de ventas" at bounding box center [48, 8] width 44 height 5
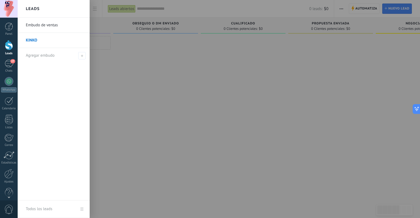
click at [36, 42] on link "KINKO" at bounding box center [55, 40] width 58 height 15
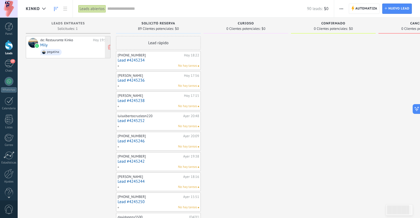
click at [78, 46] on div "de: Restaurante Kinko Hoy 19:55 Mily pegatina" at bounding box center [74, 47] width 68 height 18
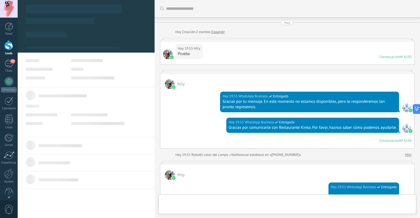
type textarea "**********"
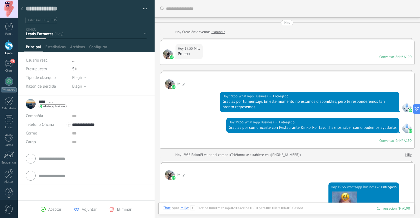
click at [22, 9] on use at bounding box center [22, 8] width 2 height 3
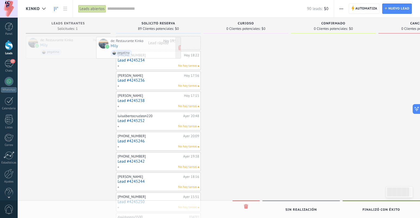
drag, startPoint x: 81, startPoint y: 47, endPoint x: 152, endPoint y: 48, distance: 70.3
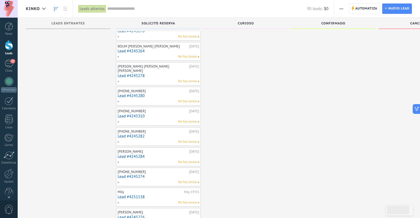
scroll to position [272, 0]
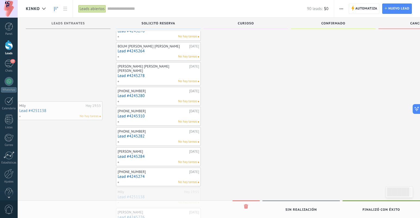
drag, startPoint x: 163, startPoint y: 190, endPoint x: 62, endPoint y: 111, distance: 128.0
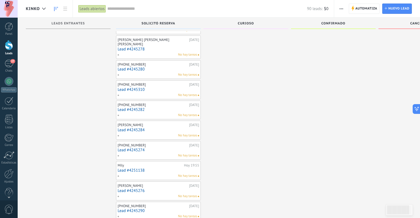
scroll to position [300, 0]
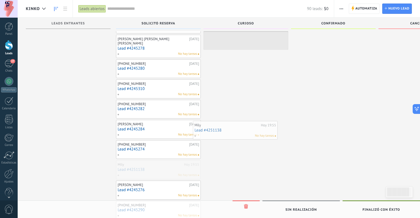
drag, startPoint x: 159, startPoint y: 161, endPoint x: 236, endPoint y: 129, distance: 83.2
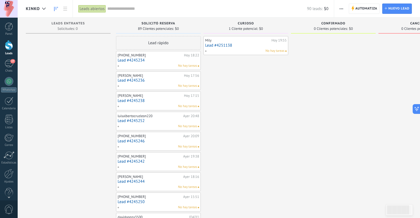
scroll to position [0, 0]
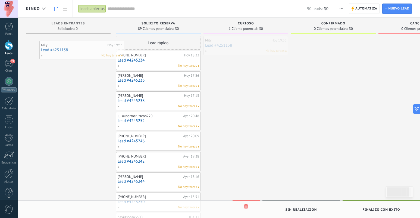
drag, startPoint x: 245, startPoint y: 48, endPoint x: 80, endPoint y: 53, distance: 164.3
drag, startPoint x: 247, startPoint y: 42, endPoint x: 61, endPoint y: 47, distance: 186.5
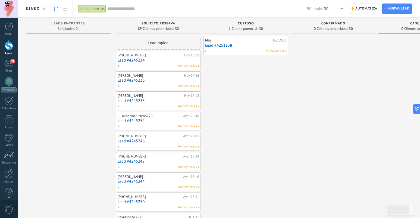
click at [340, 8] on icon "button" at bounding box center [341, 8] width 4 height 1
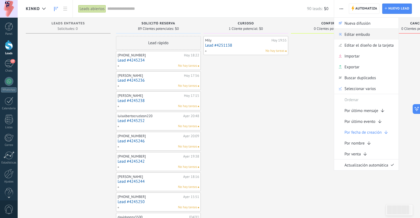
click at [349, 33] on span "Editar embudo" at bounding box center [357, 34] width 26 height 11
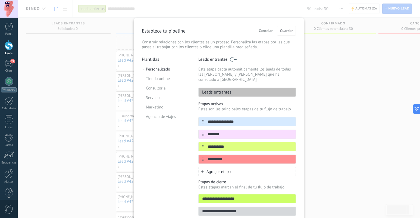
click at [239, 167] on div "Agregar etapa" at bounding box center [246, 171] width 97 height 9
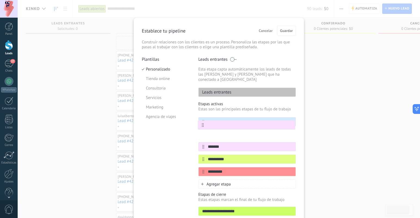
drag, startPoint x: 203, startPoint y: 167, endPoint x: 203, endPoint y: 124, distance: 43.4
click at [203, 124] on div "**********" at bounding box center [246, 146] width 97 height 59
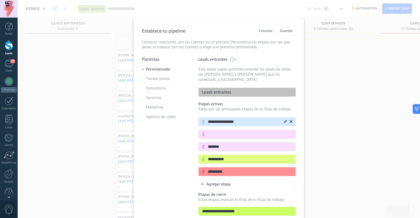
click at [215, 119] on input "**********" at bounding box center [243, 122] width 79 height 6
type input "**********"
click at [214, 132] on input "text" at bounding box center [243, 135] width 79 height 6
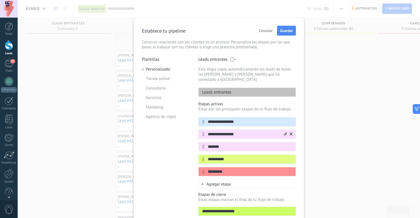
type input "**********"
click at [284, 132] on icon at bounding box center [285, 133] width 3 height 3
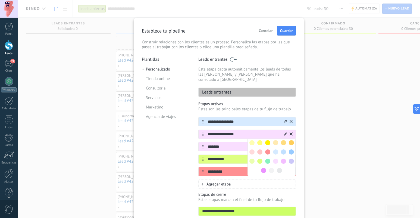
click at [274, 119] on input "**********" at bounding box center [243, 122] width 79 height 6
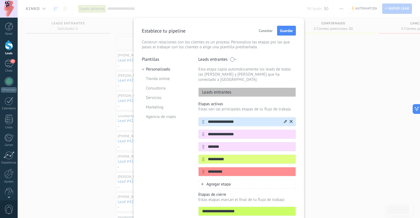
click at [284, 120] on icon at bounding box center [285, 121] width 3 height 3
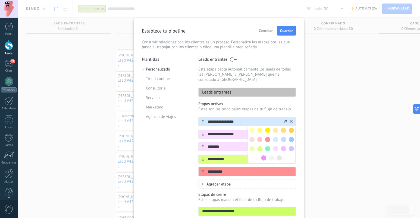
click at [232, 132] on input "**********" at bounding box center [243, 135] width 79 height 6
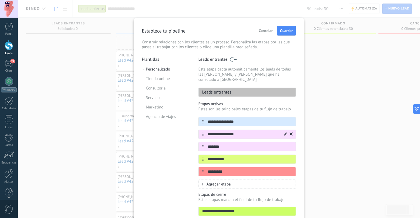
click at [284, 132] on icon at bounding box center [285, 133] width 3 height 3
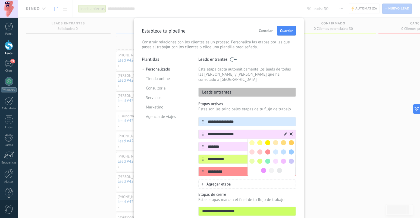
click at [275, 150] on span at bounding box center [275, 152] width 5 height 5
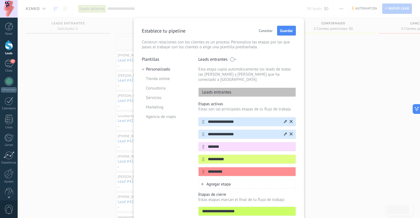
click at [275, 119] on input "**********" at bounding box center [243, 122] width 79 height 6
click at [284, 120] on icon at bounding box center [285, 121] width 3 height 3
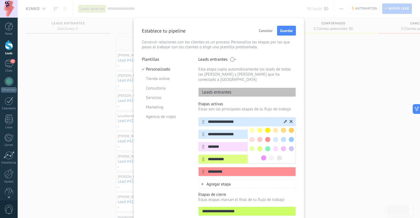
click at [289, 128] on span at bounding box center [290, 130] width 5 height 5
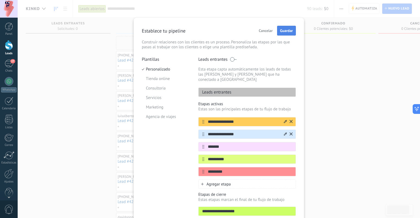
click at [288, 30] on span "Guardar" at bounding box center [286, 31] width 13 height 4
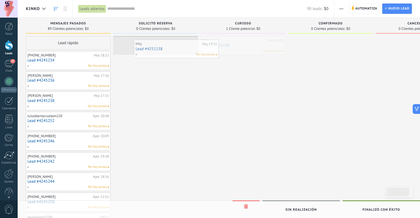
drag, startPoint x: 246, startPoint y: 44, endPoint x: 176, endPoint y: 48, distance: 69.3
drag, startPoint x: 150, startPoint y: 45, endPoint x: 236, endPoint y: 42, distance: 86.4
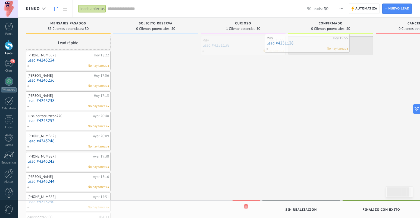
drag, startPoint x: 236, startPoint y: 42, endPoint x: 300, endPoint y: 40, distance: 64.1
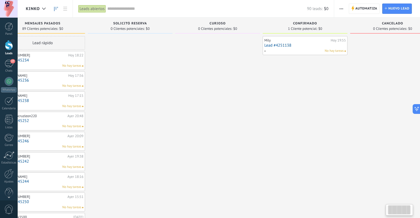
scroll to position [0, 30]
